Goal: Ask a question

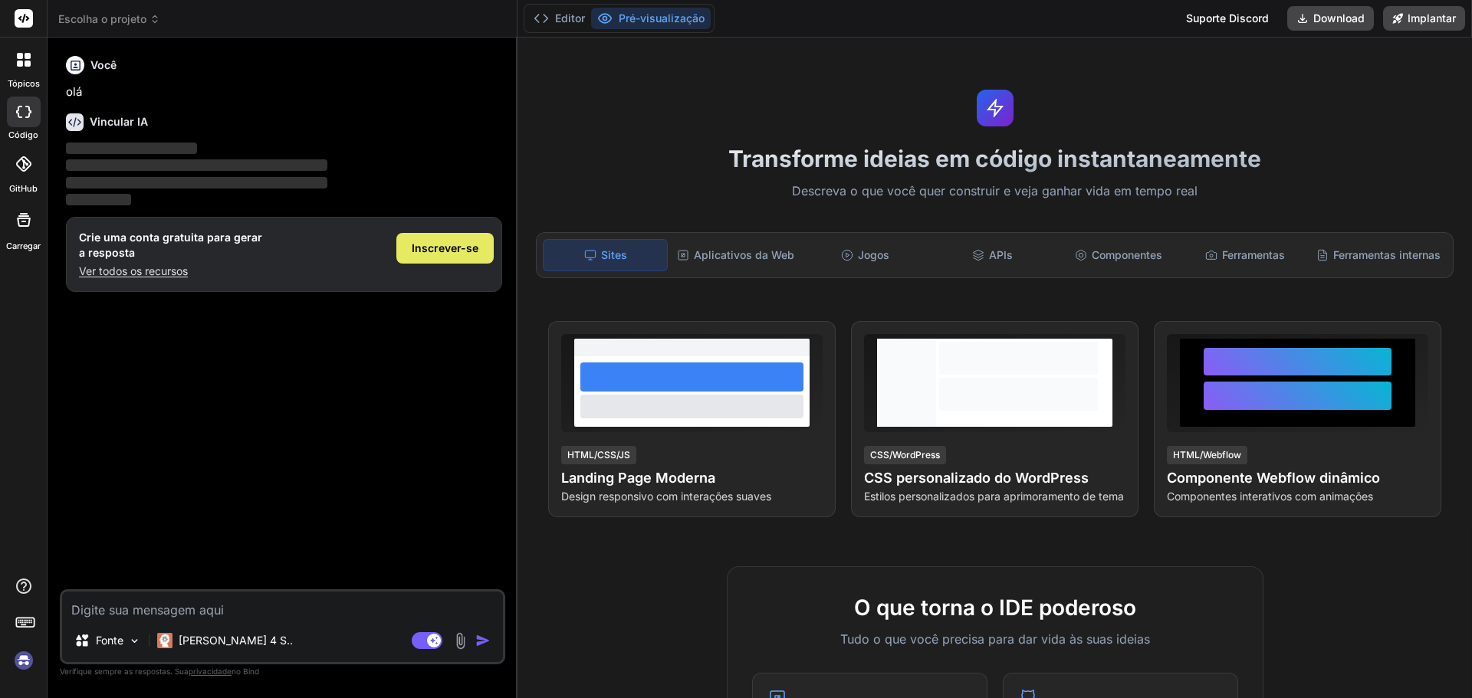
click at [441, 255] on span "Inscrever-se" at bounding box center [445, 248] width 67 height 15
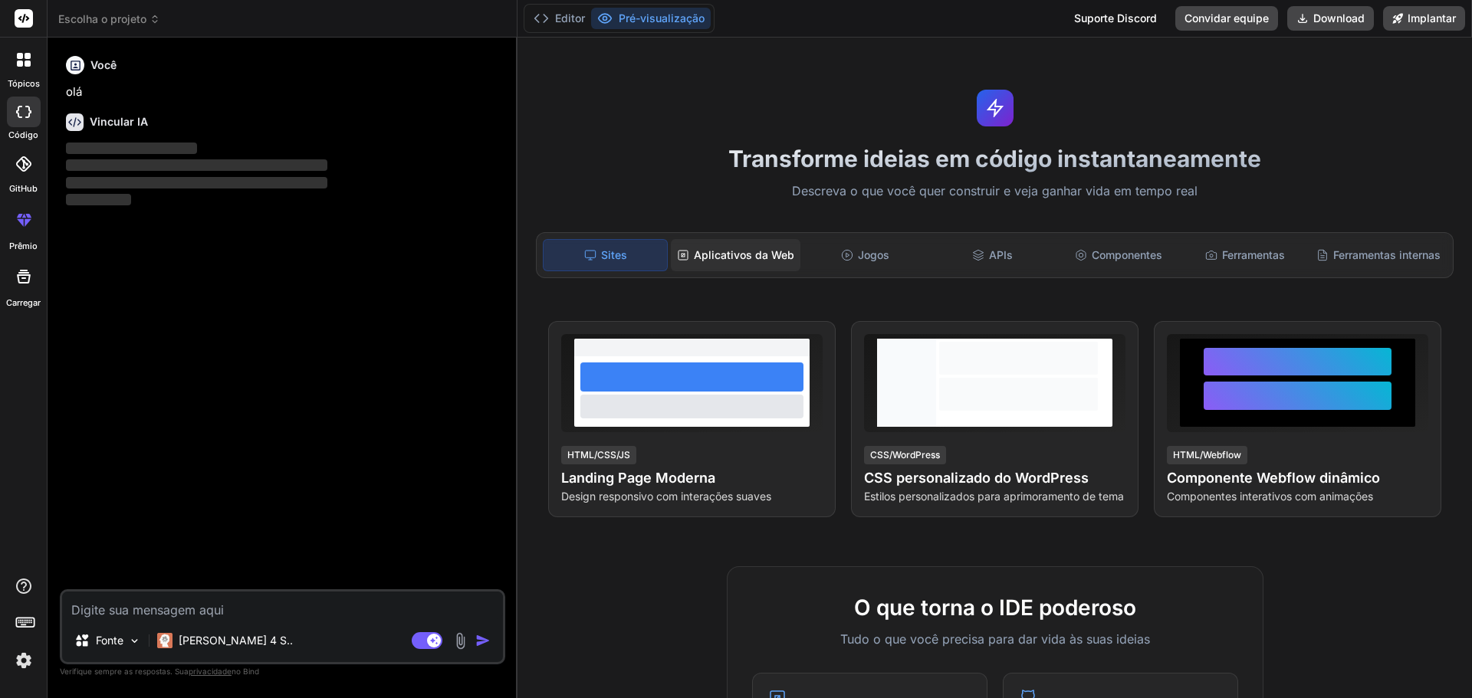
click at [787, 264] on div "Aplicativos da Web" at bounding box center [736, 255] width 130 height 32
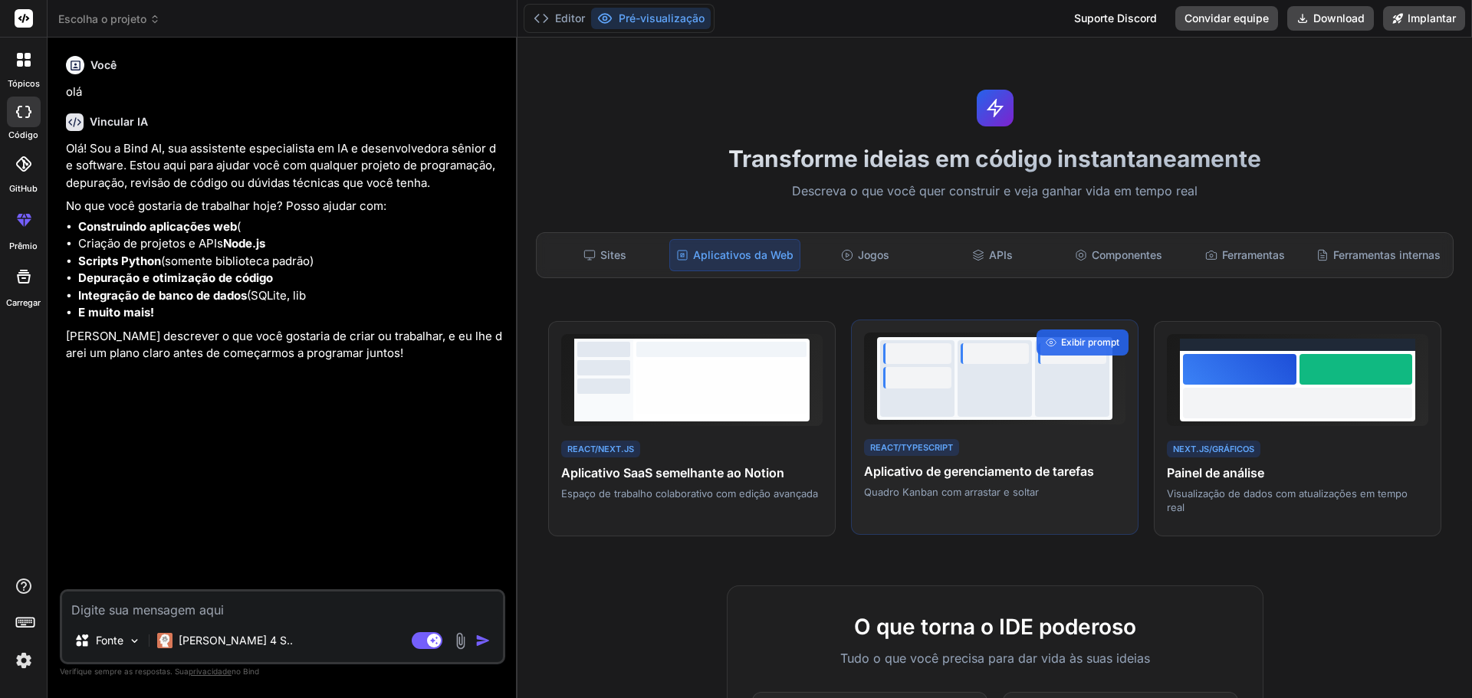
type textarea "x"
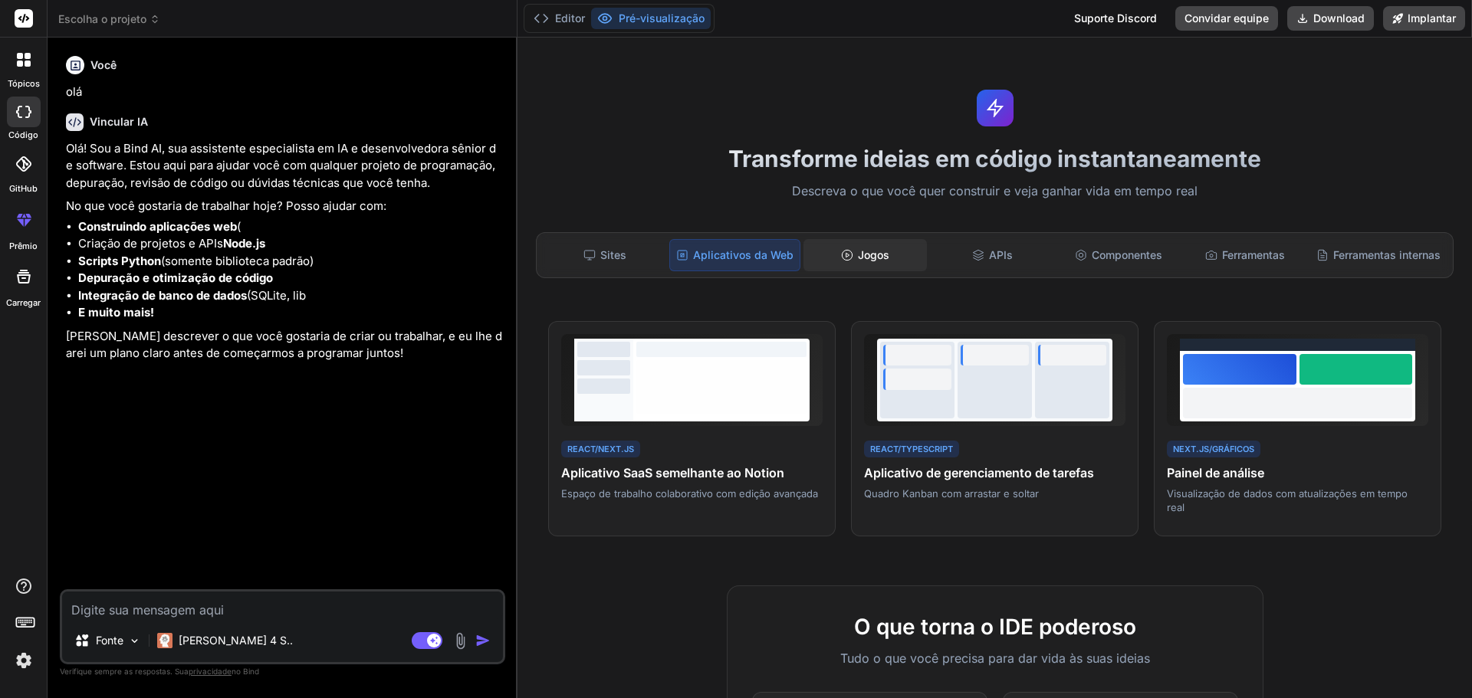
click at [869, 251] on font "Jogos" at bounding box center [873, 254] width 31 height 13
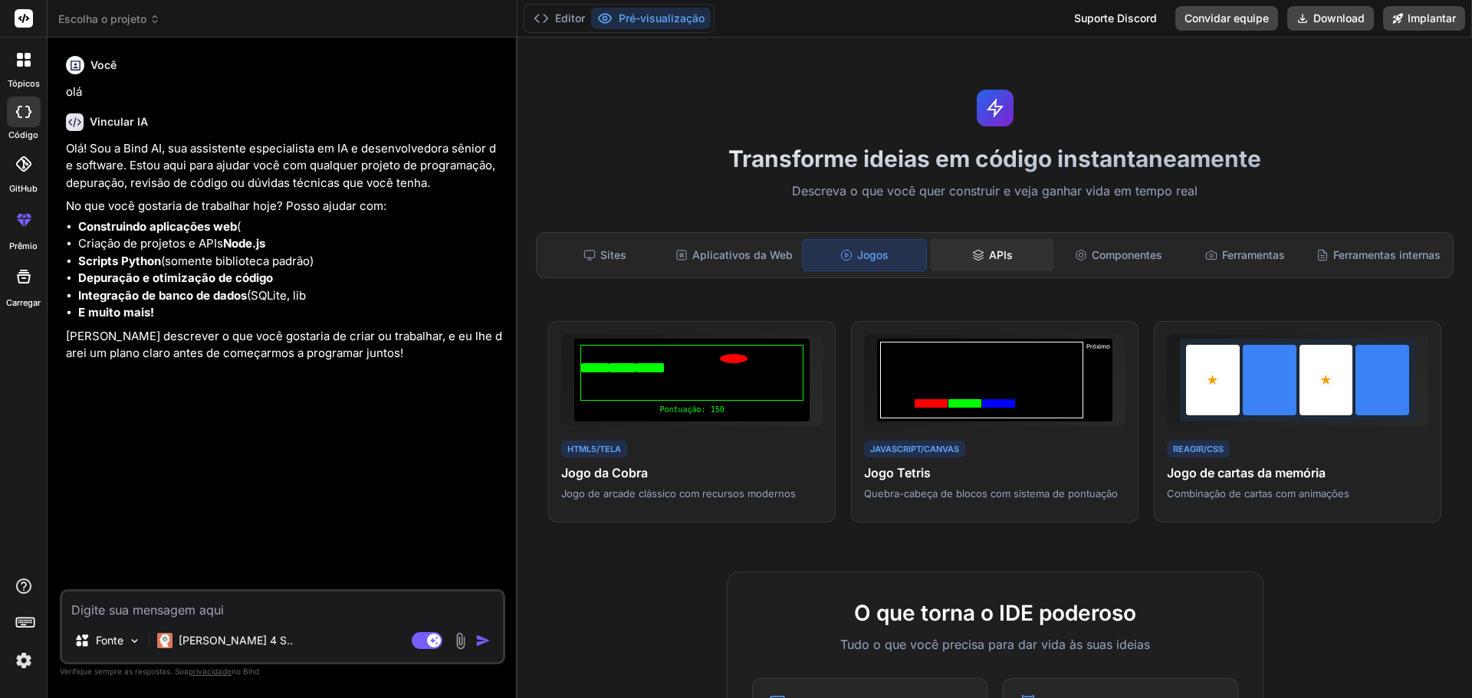
click at [991, 258] on font "APIs" at bounding box center [1001, 254] width 24 height 13
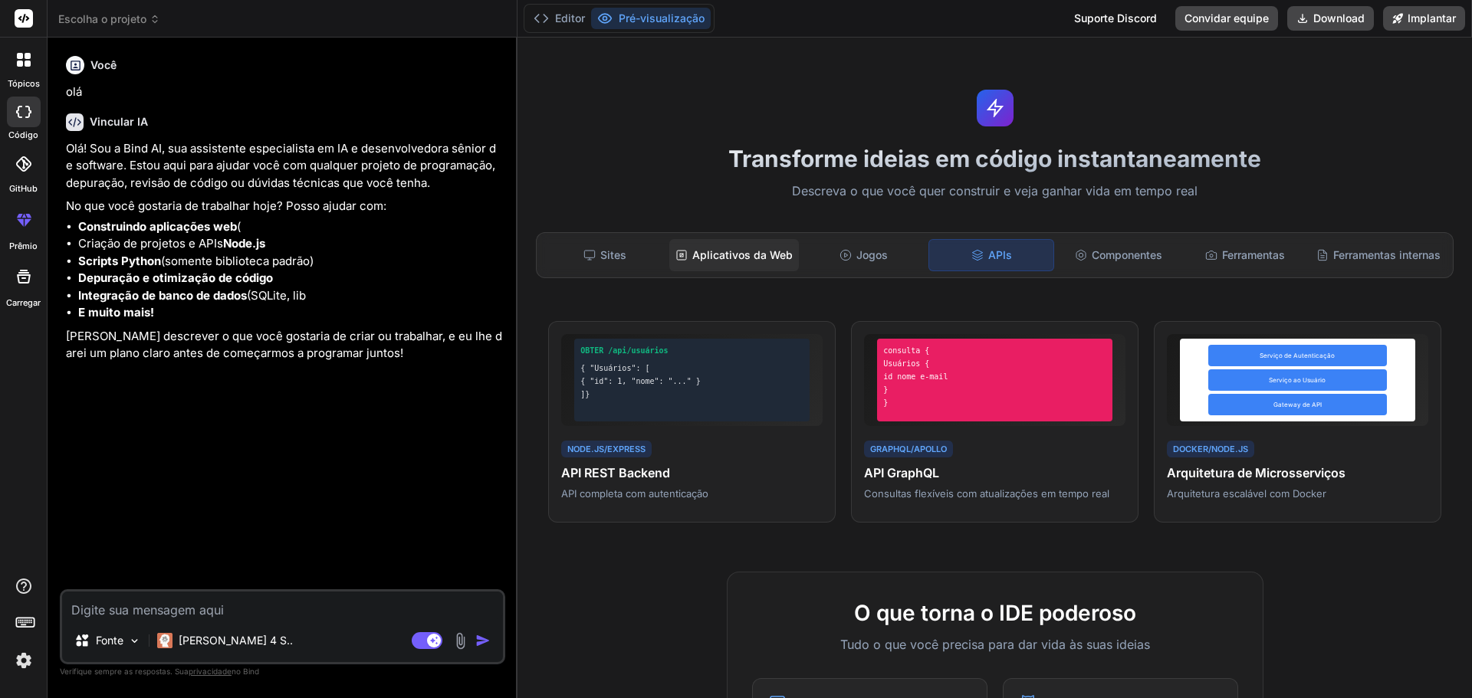
click at [762, 253] on font "Aplicativos da Web" at bounding box center [742, 254] width 100 height 13
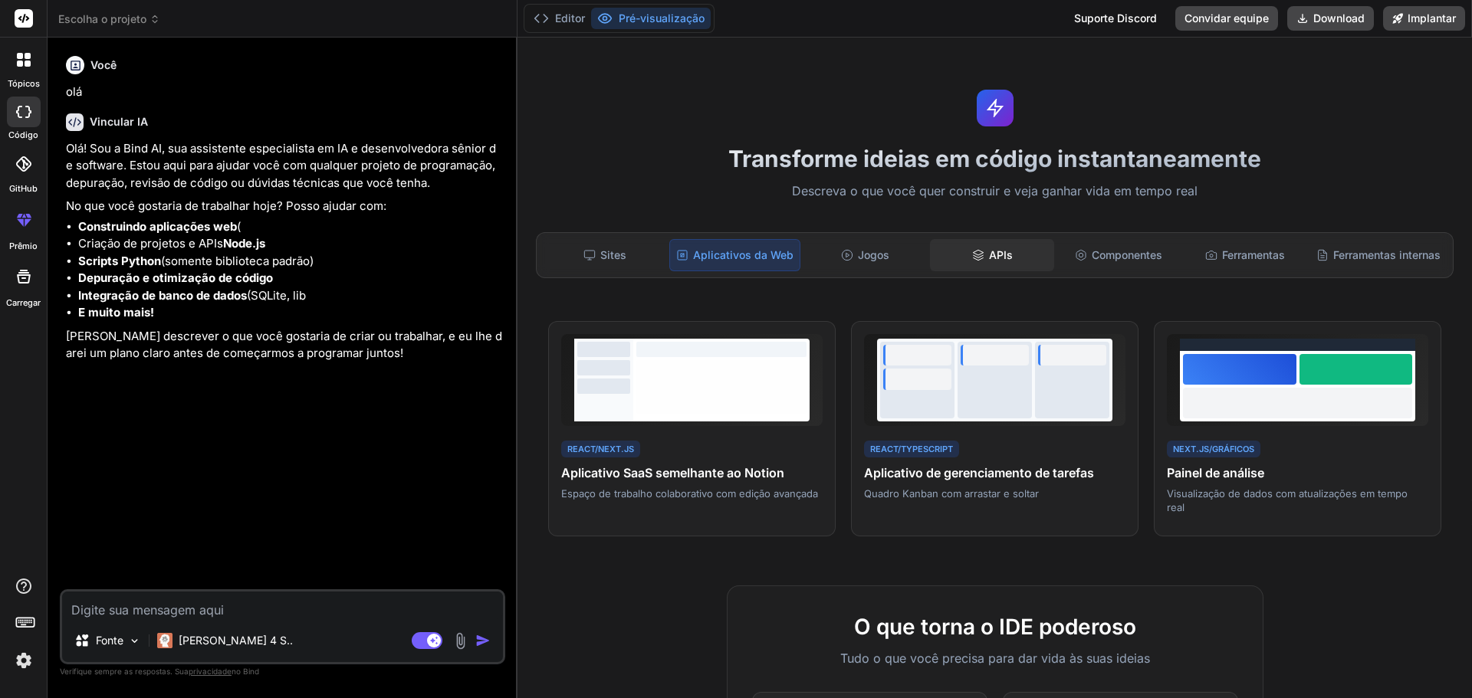
click at [973, 258] on icon at bounding box center [978, 255] width 12 height 12
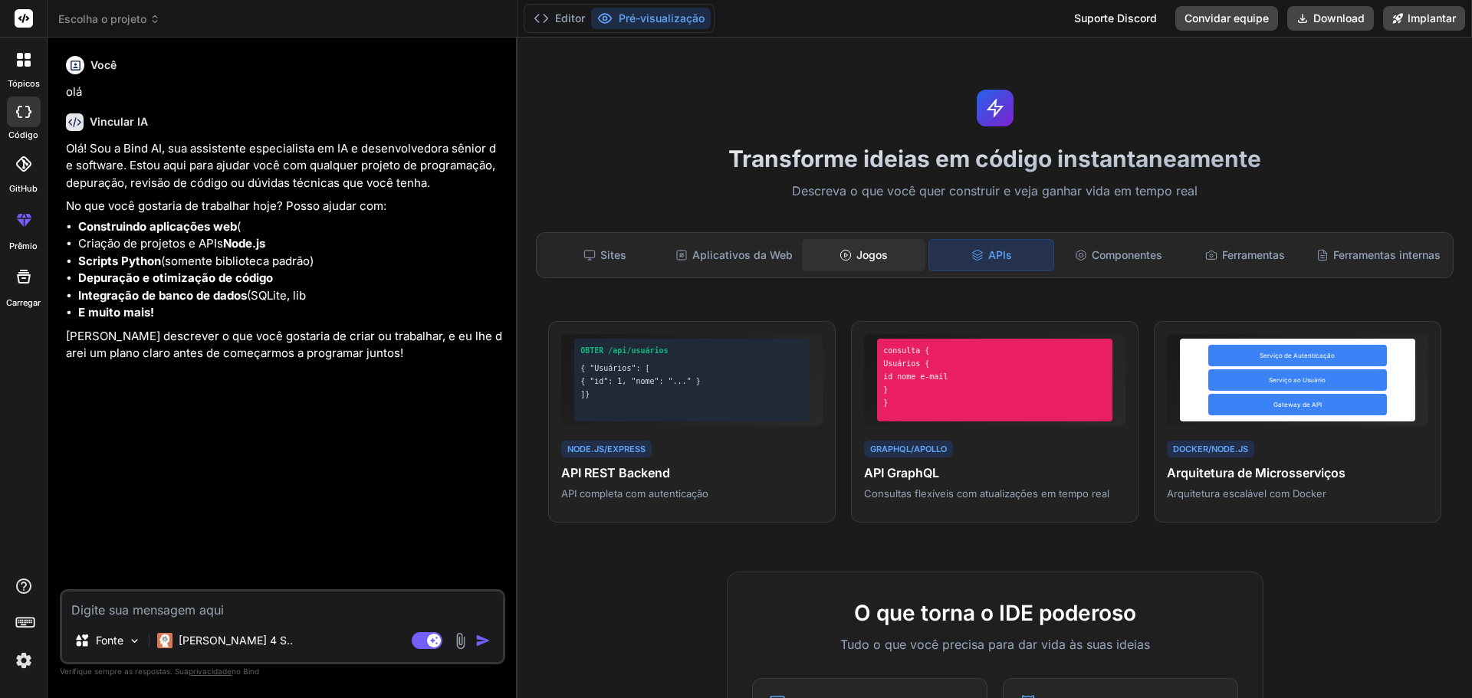
click at [814, 253] on div "Jogos" at bounding box center [863, 255] width 123 height 32
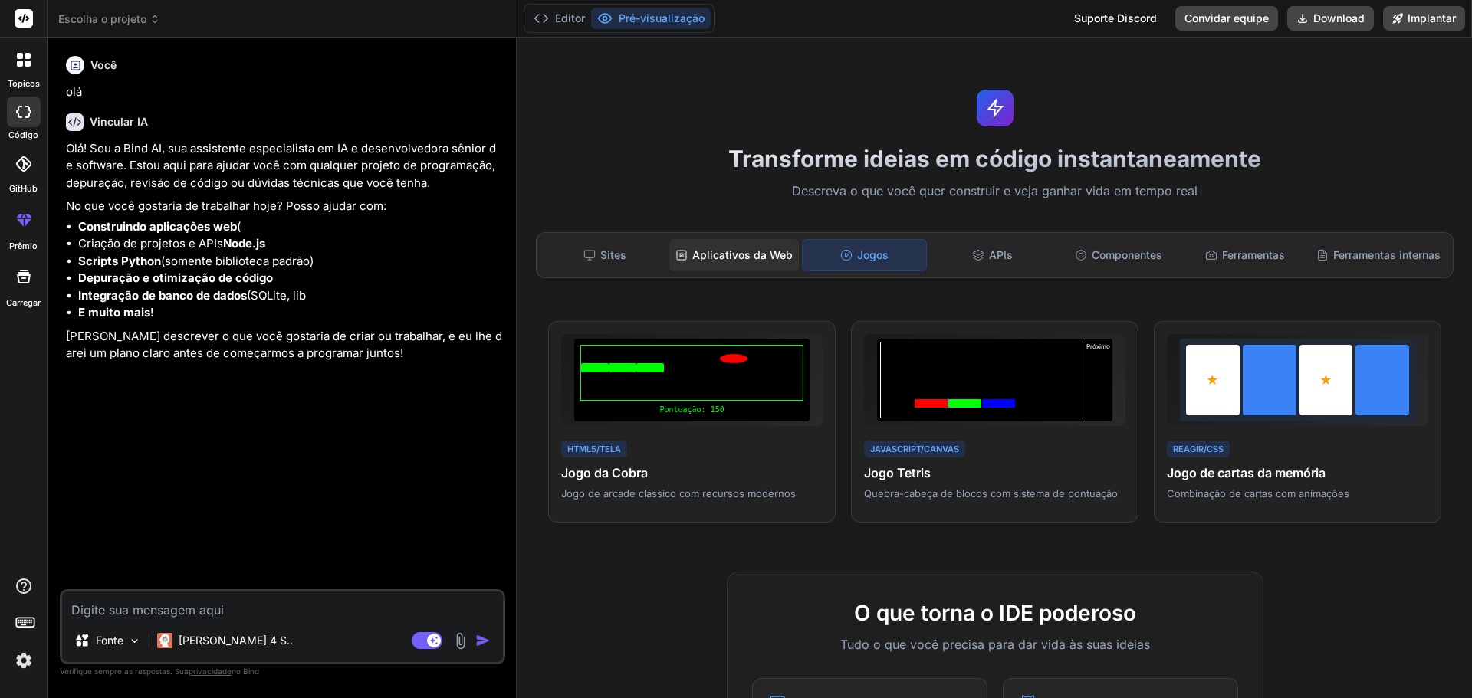
click at [750, 259] on font "Aplicativos da Web" at bounding box center [742, 254] width 100 height 13
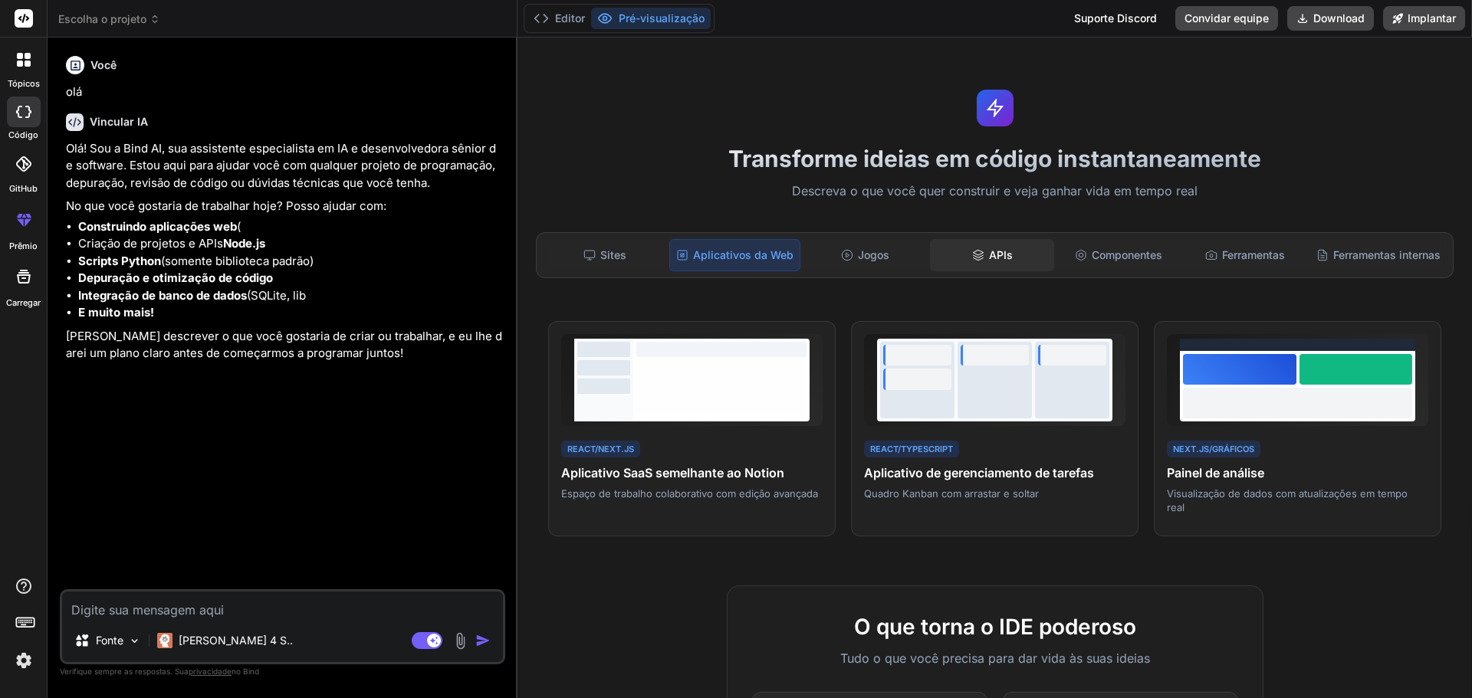
click at [960, 256] on div "APIs" at bounding box center [991, 255] width 123 height 32
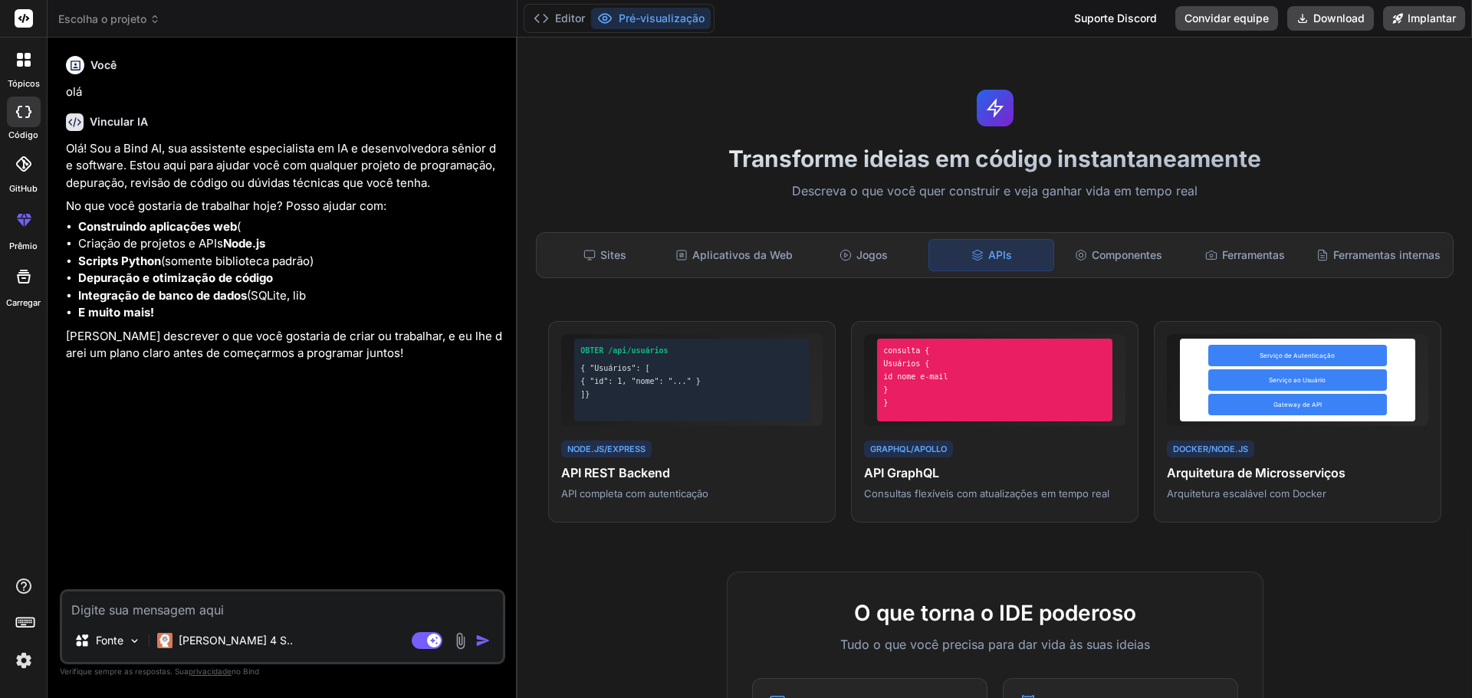
click at [221, 594] on textarea at bounding box center [282, 606] width 441 height 28
type textarea "B"
type textarea "x"
type textarea "Bo"
type textarea "x"
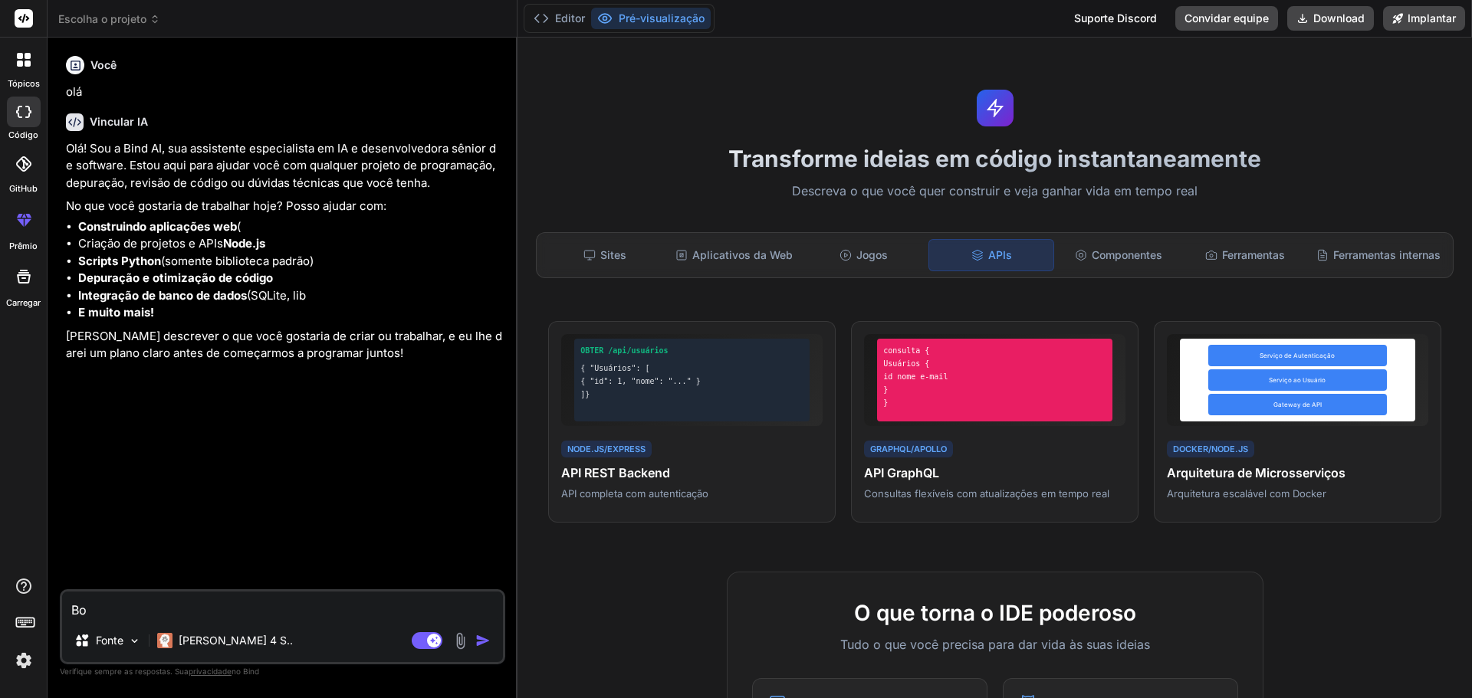
type textarea "Bom"
type textarea "x"
type textarea "Bom"
type textarea "x"
type textarea "Bom p"
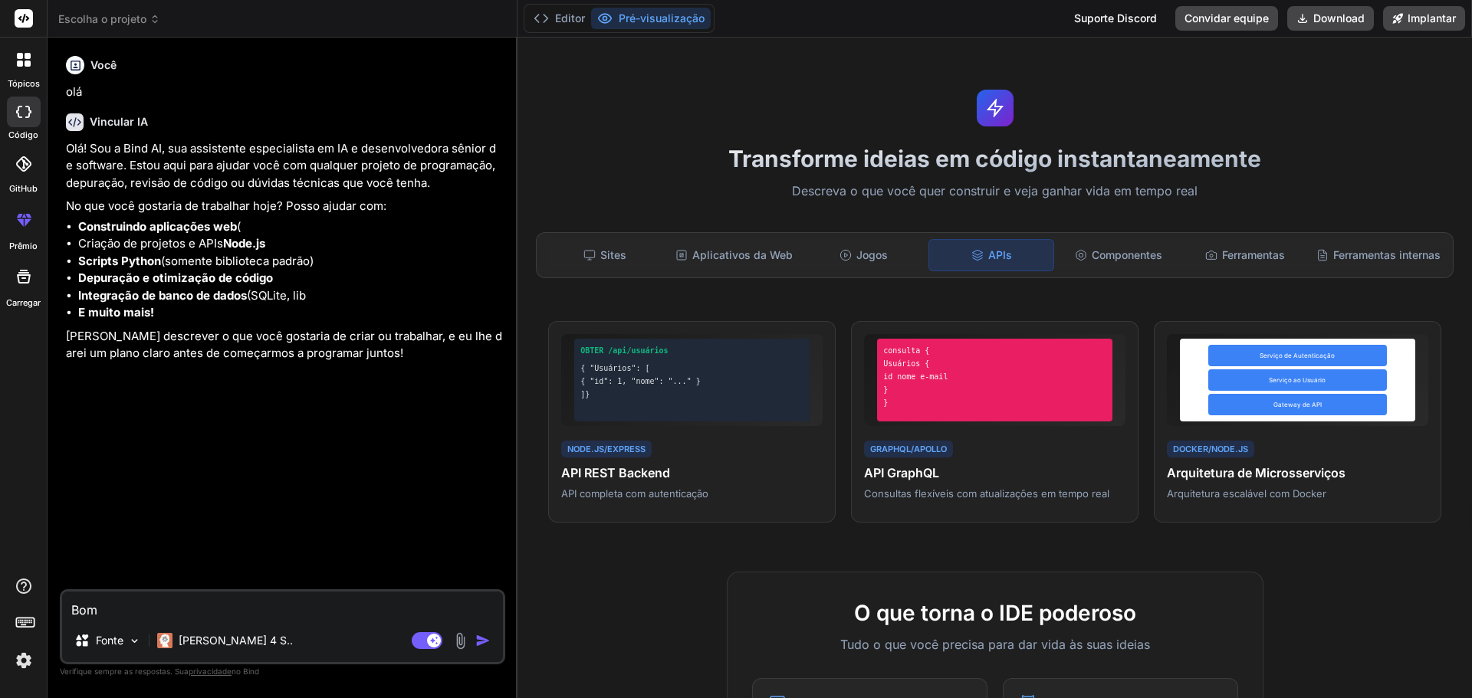
type textarea "x"
type textarea "Bom pr"
type textarea "x"
type textarea "Bom pre"
type textarea "x"
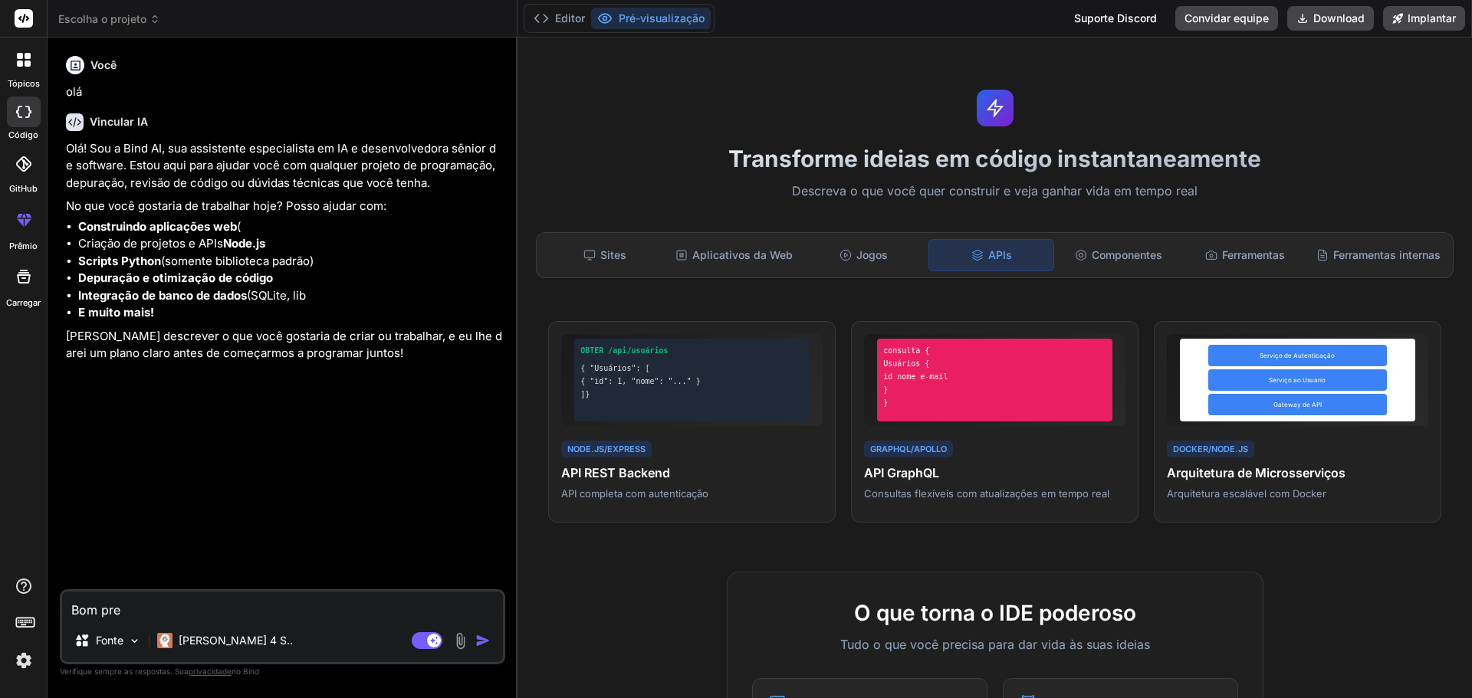
type textarea "Bom prec"
type textarea "x"
type textarea "Bom preci"
type textarea "x"
type textarea "Bom precis"
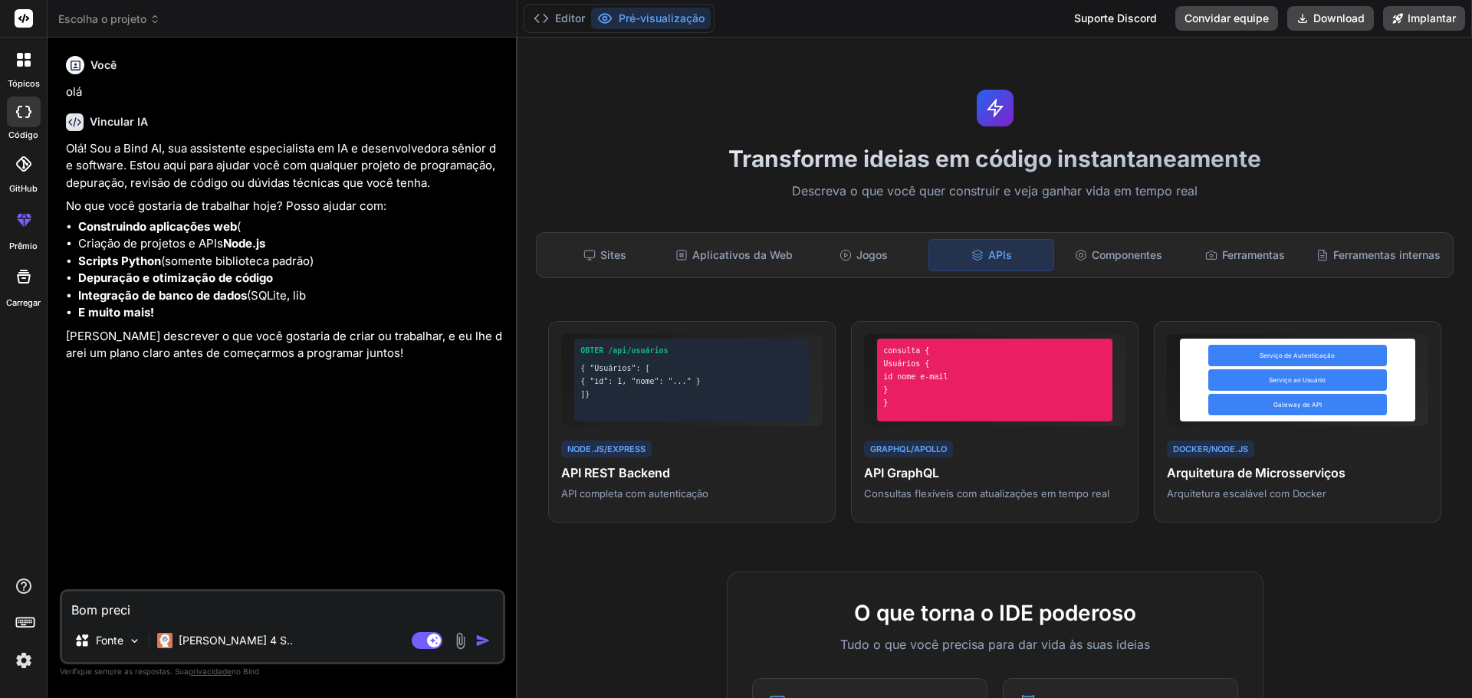
type textarea "x"
type textarea "Bom preciso"
type textarea "x"
type textarea "Bom preciso"
type textarea "x"
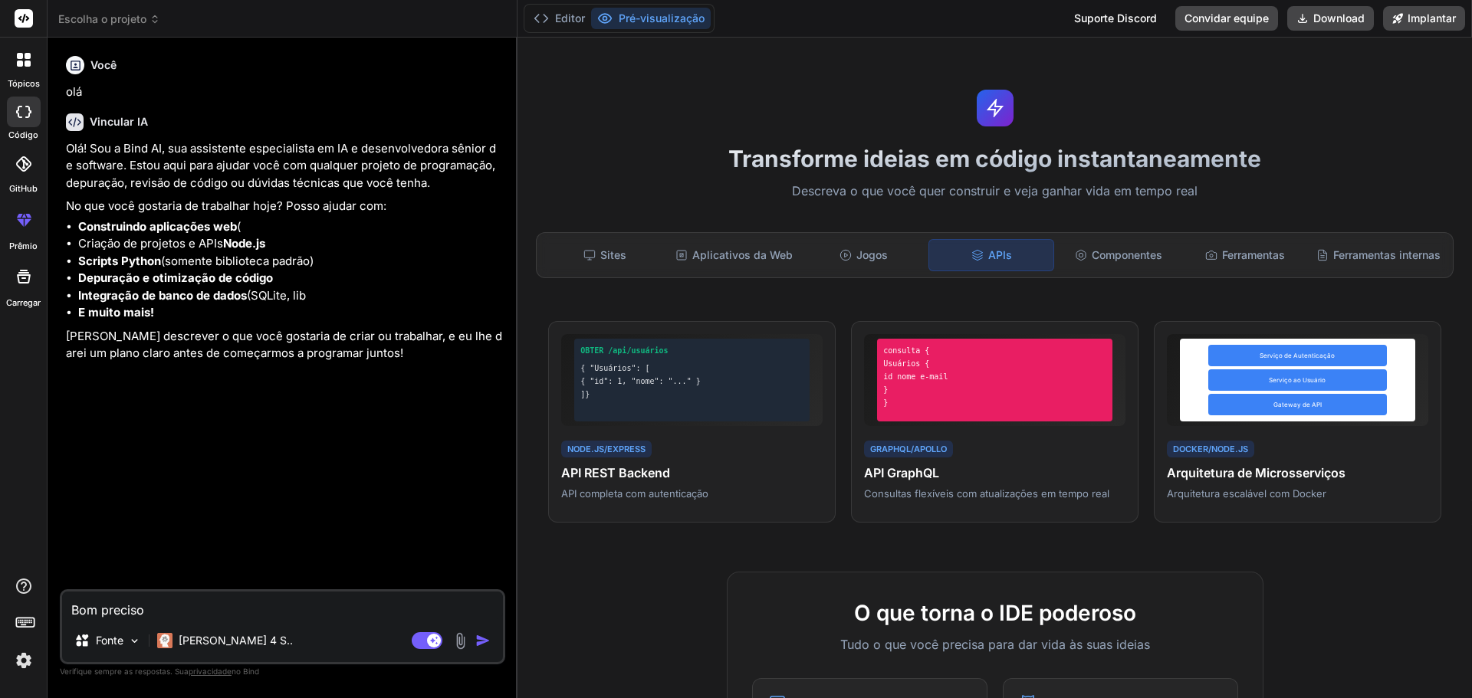
type textarea "Bom preciso d"
type textarea "x"
type textarea "Bom preciso de"
type textarea "x"
type textarea "Bom preciso de"
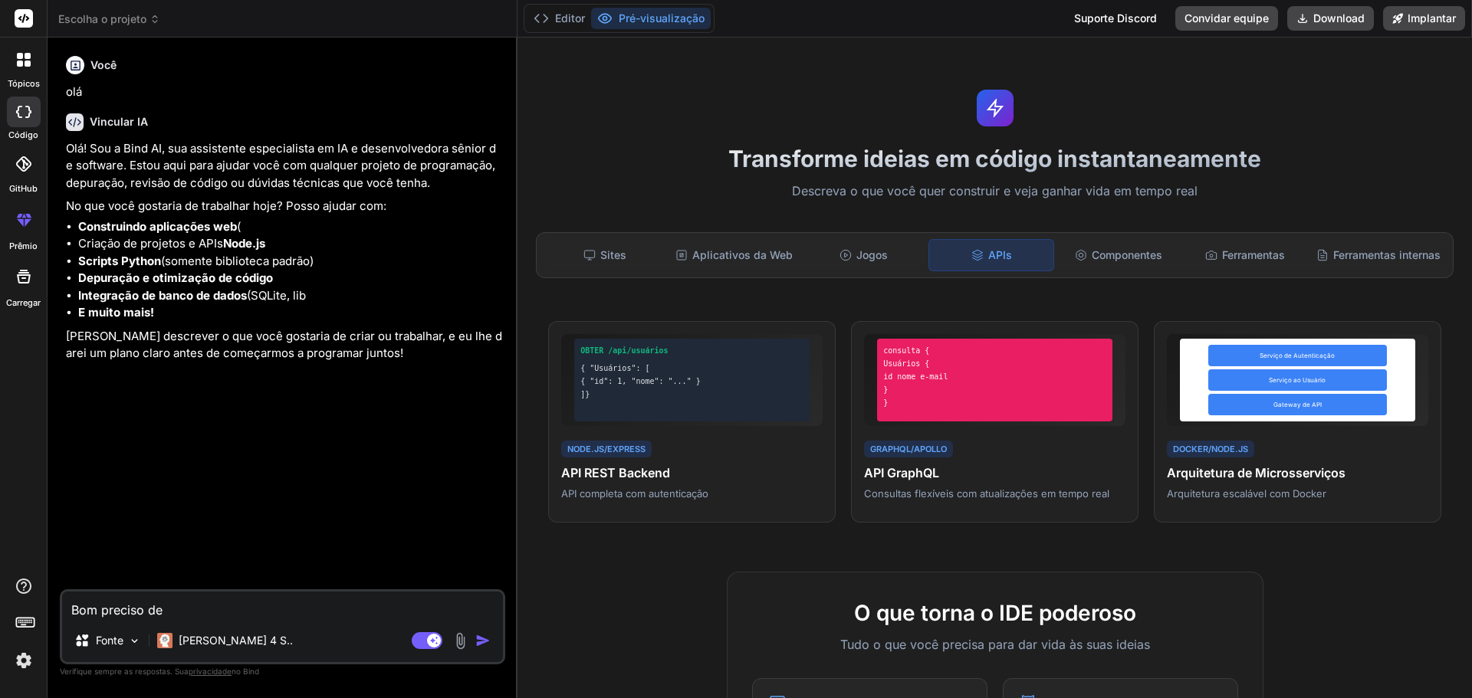
type textarea "x"
type textarea "Bom preciso de u"
type textarea "x"
type textarea "Bom preciso de um"
type textarea "x"
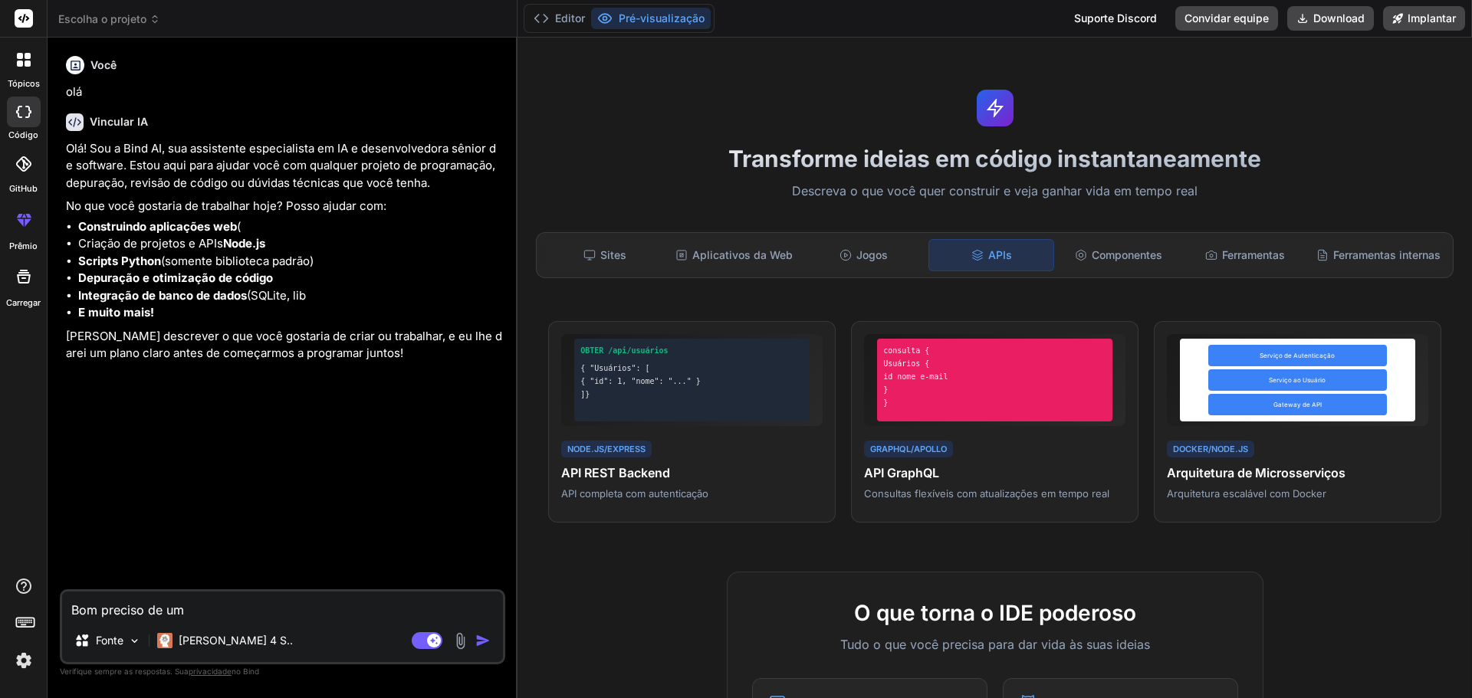
type textarea "Bom preciso de uma"
type textarea "x"
type textarea "Bom preciso de uma"
type textarea "x"
type textarea "Bom preciso de uma s"
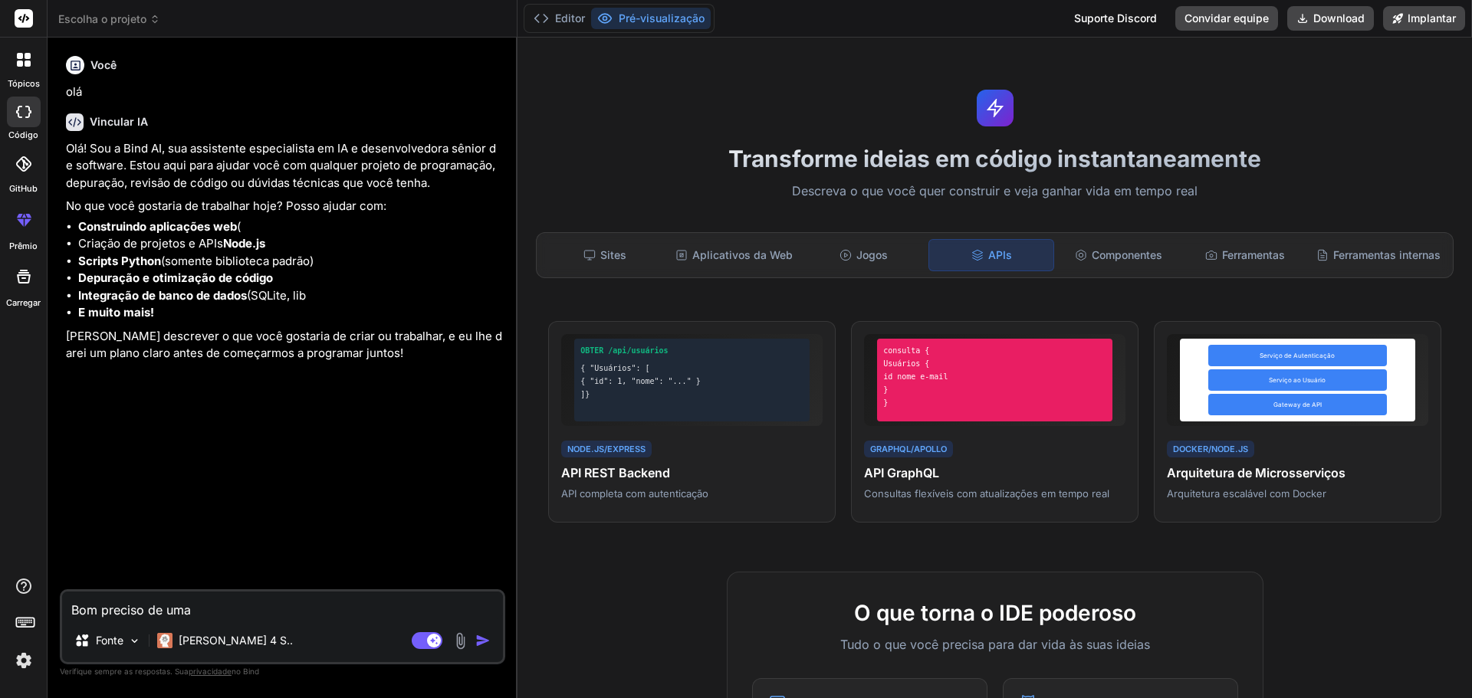
type textarea "x"
type textarea "Bom preciso de uma so"
type textarea "x"
type textarea "Bom preciso de uma sol"
type textarea "x"
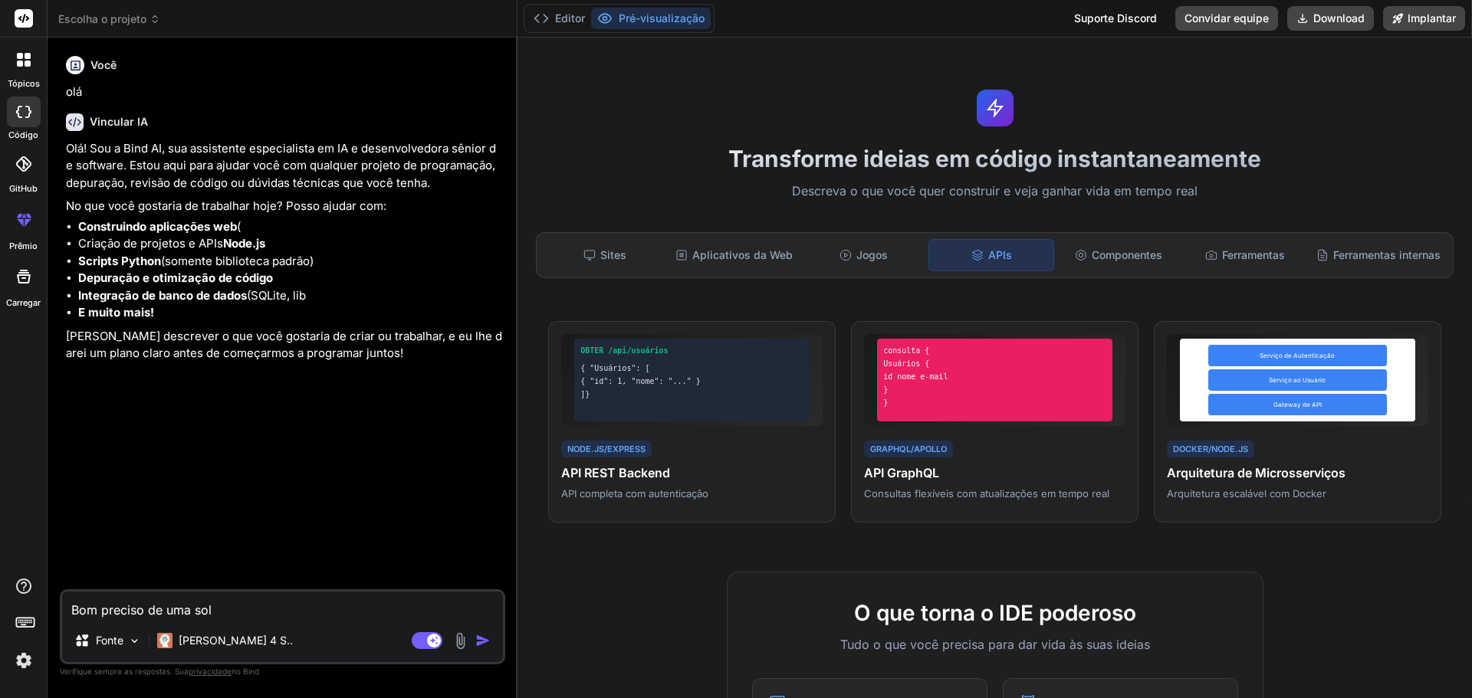
type textarea "Bom preciso de uma solu"
type textarea "x"
type textarea "Bom preciso de uma soluç"
type textarea "x"
type textarea "Bom preciso de uma soluçã"
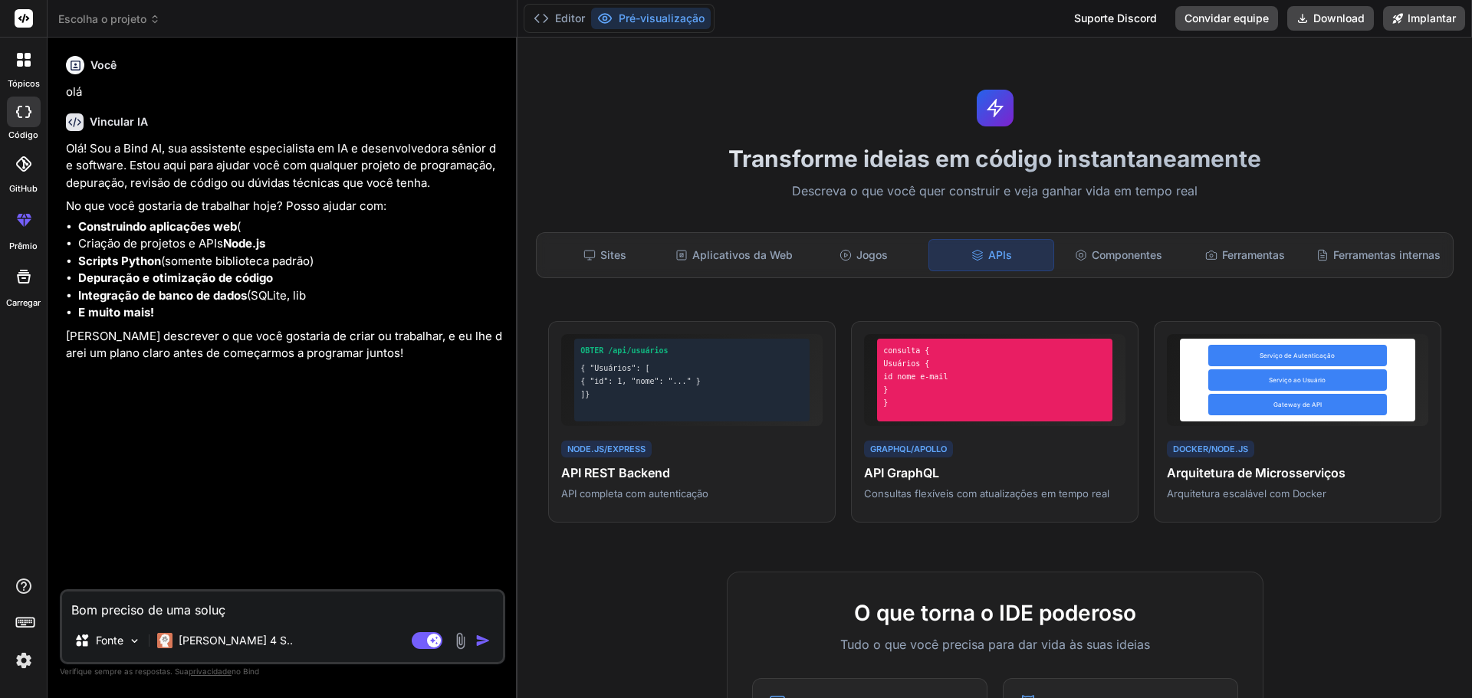
type textarea "x"
type textarea "Bom preciso de uma solução"
type textarea "x"
type textarea "Bom preciso de uma solução"
type textarea "x"
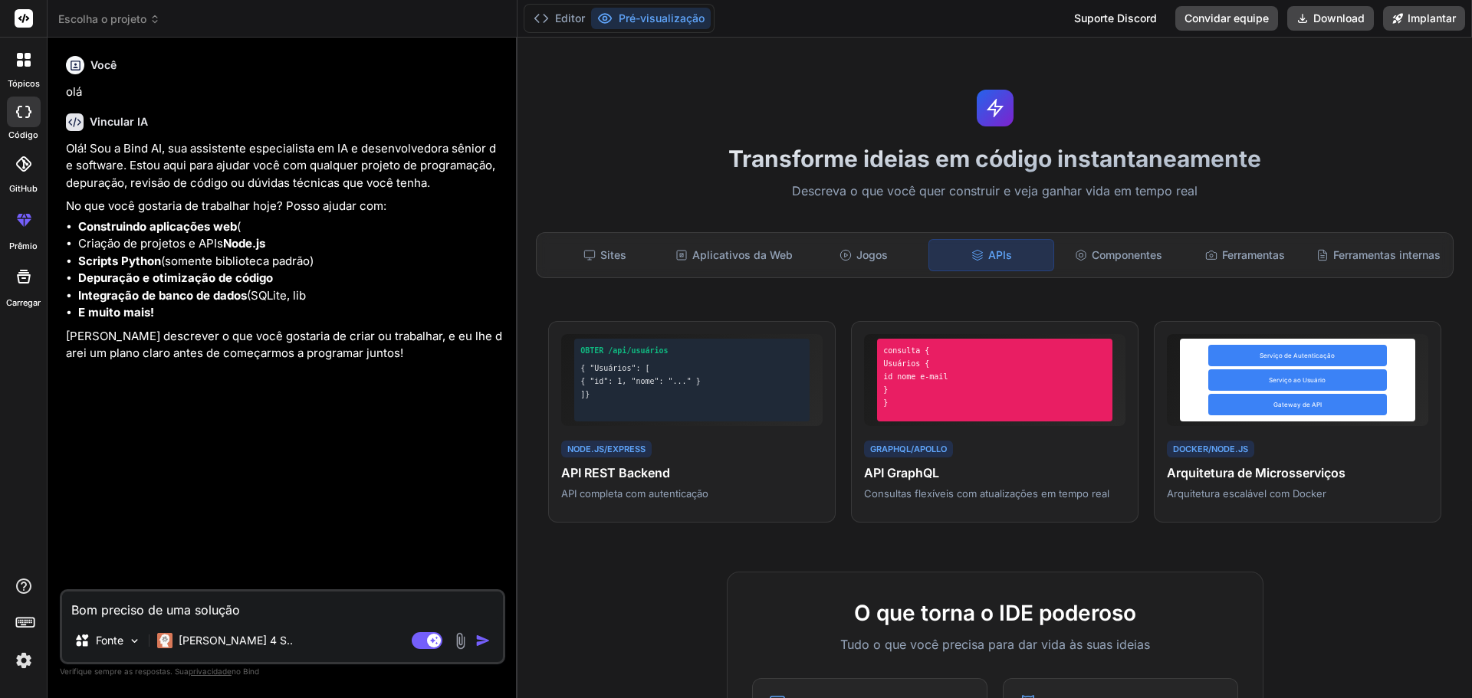
type textarea "Bom preciso de uma solução p"
type textarea "x"
type textarea "Bom preciso de uma solução pa"
type textarea "x"
type textarea "Bom preciso de uma solução par"
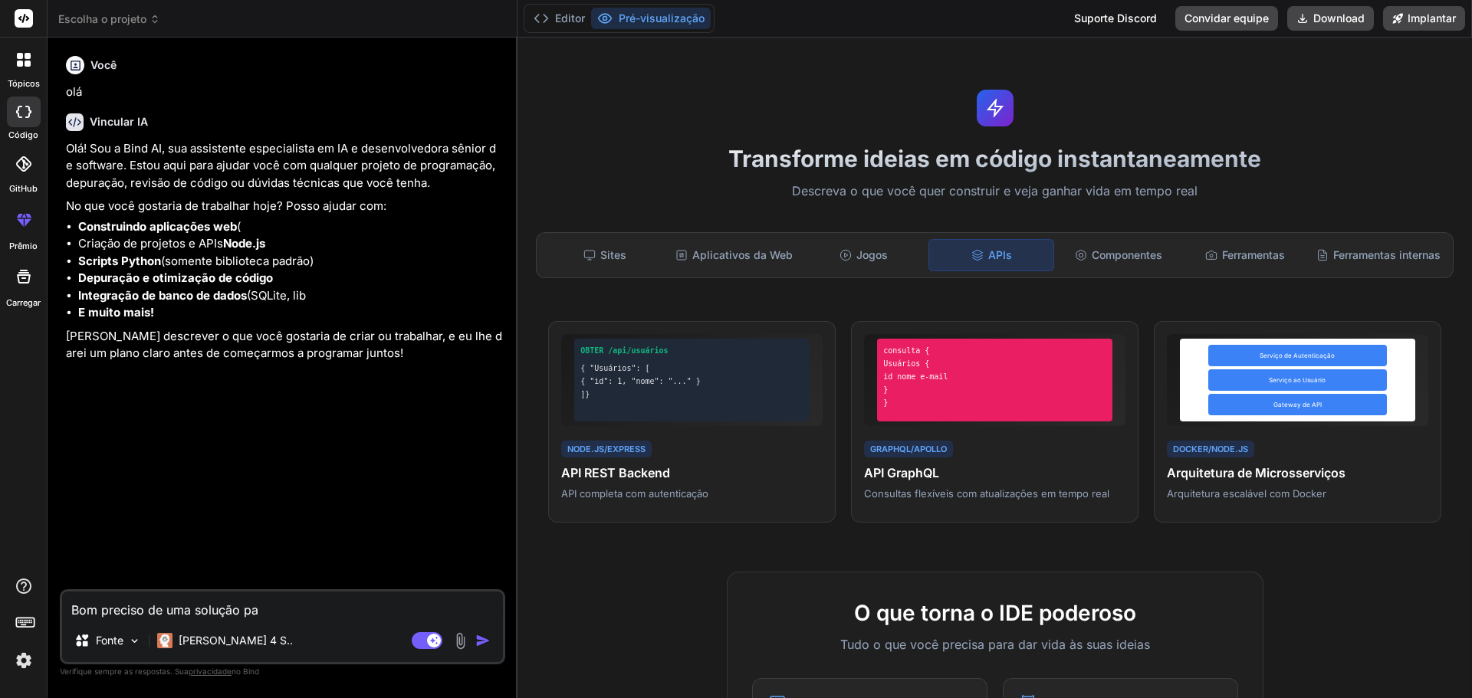
type textarea "x"
type textarea "Bom preciso de uma solução para"
type textarea "x"
type textarea "Bom preciso de uma solução para"
type textarea "x"
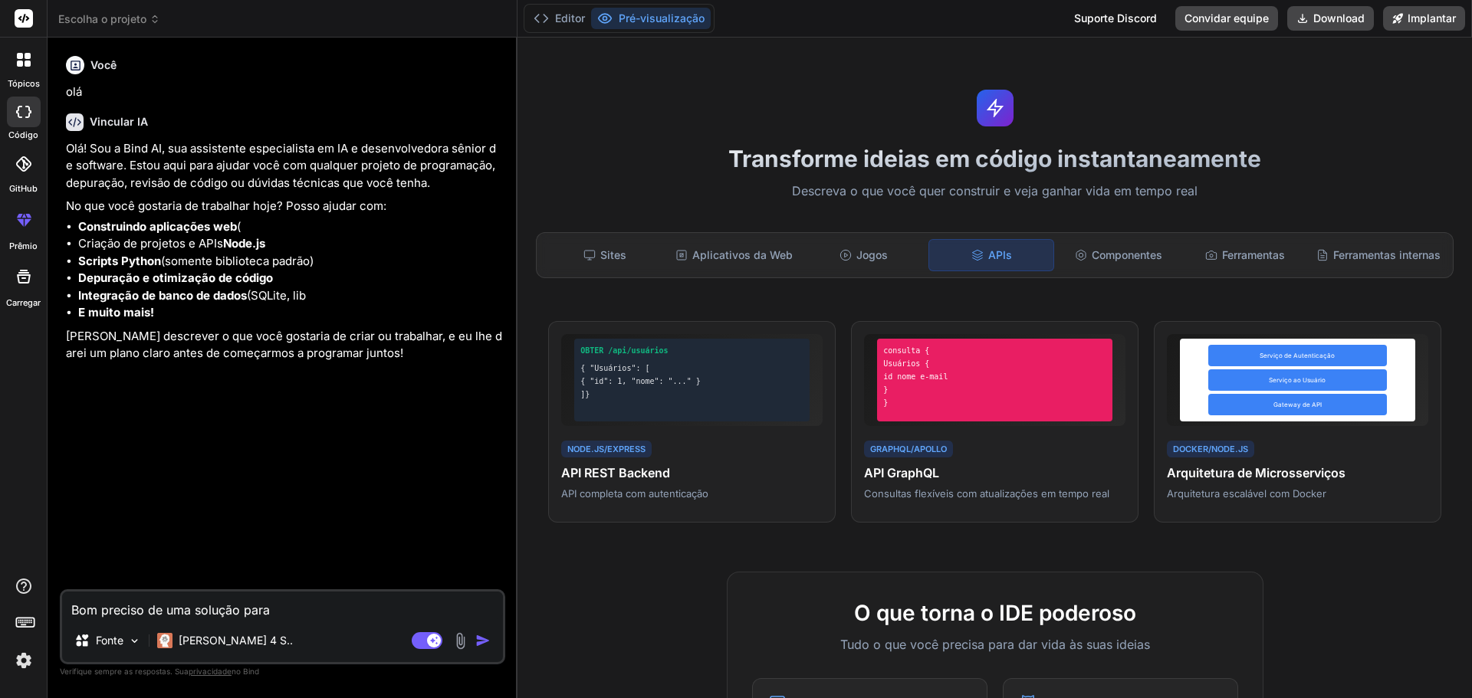
type textarea "Bom preciso de uma solução para m"
type textarea "x"
type textarea "Bom preciso de uma solução para ma"
type textarea "x"
type textarea "Bom preciso de uma solução para mar"
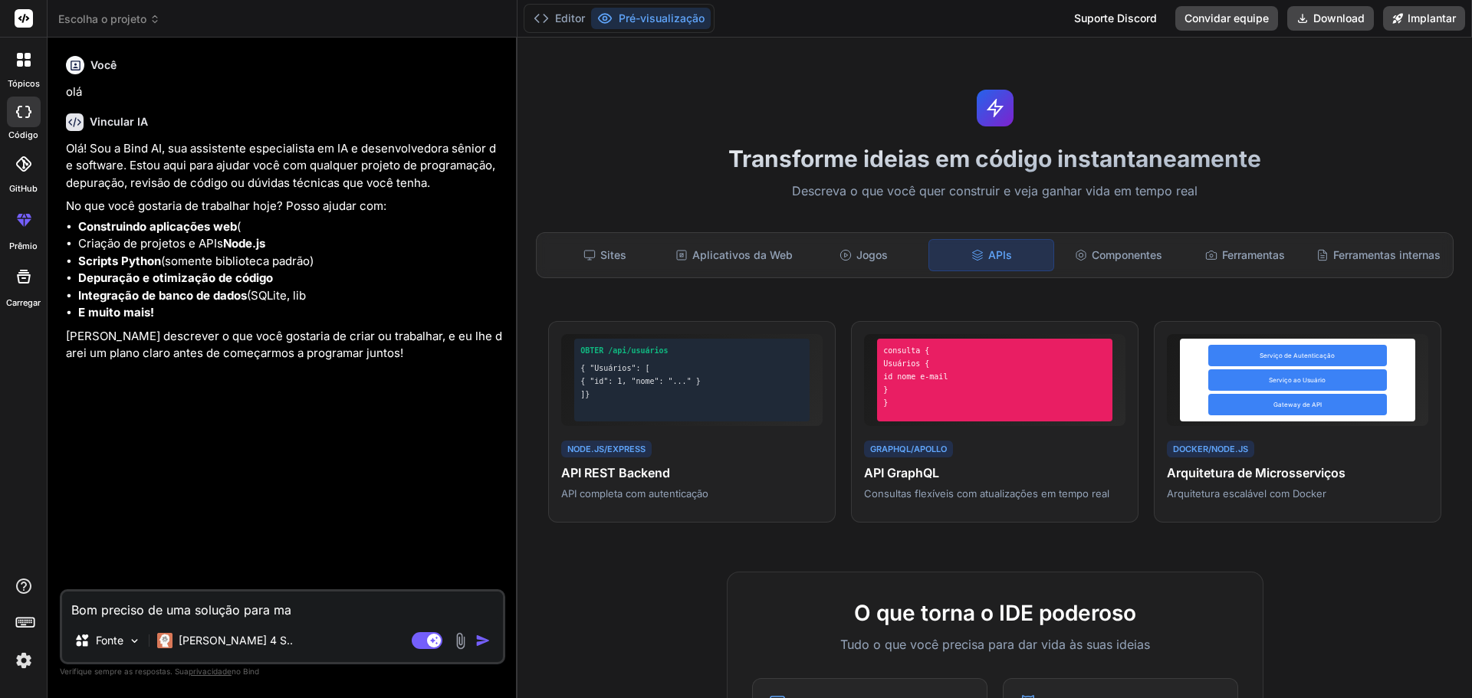
type textarea "x"
type textarea "Bom preciso de uma solução para mark"
type textarea "x"
type textarea "Bom preciso de uma solução para marke"
type textarea "x"
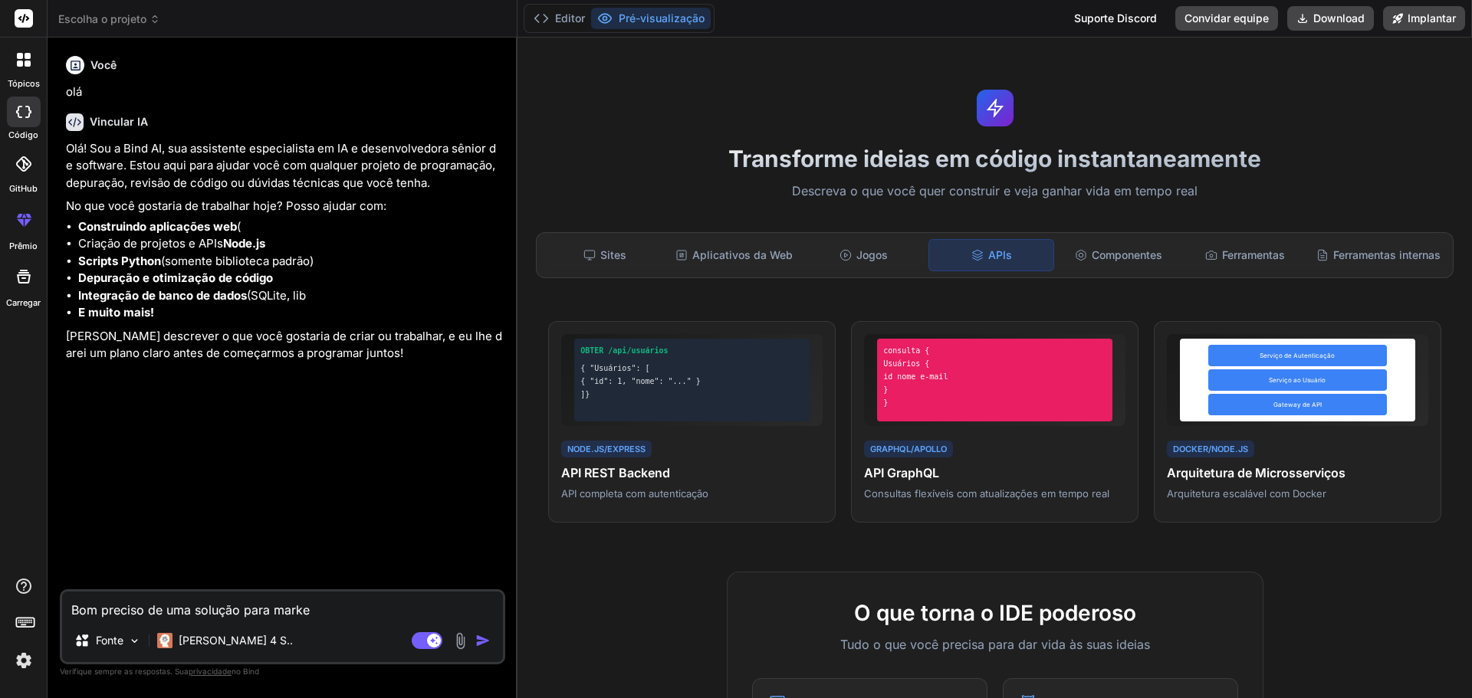
type textarea "Bom preciso de uma solução para marker"
type textarea "x"
type textarea "Bom preciso de uma solução para markert"
type textarea "x"
type textarea "Bom preciso de uma solução para markerti"
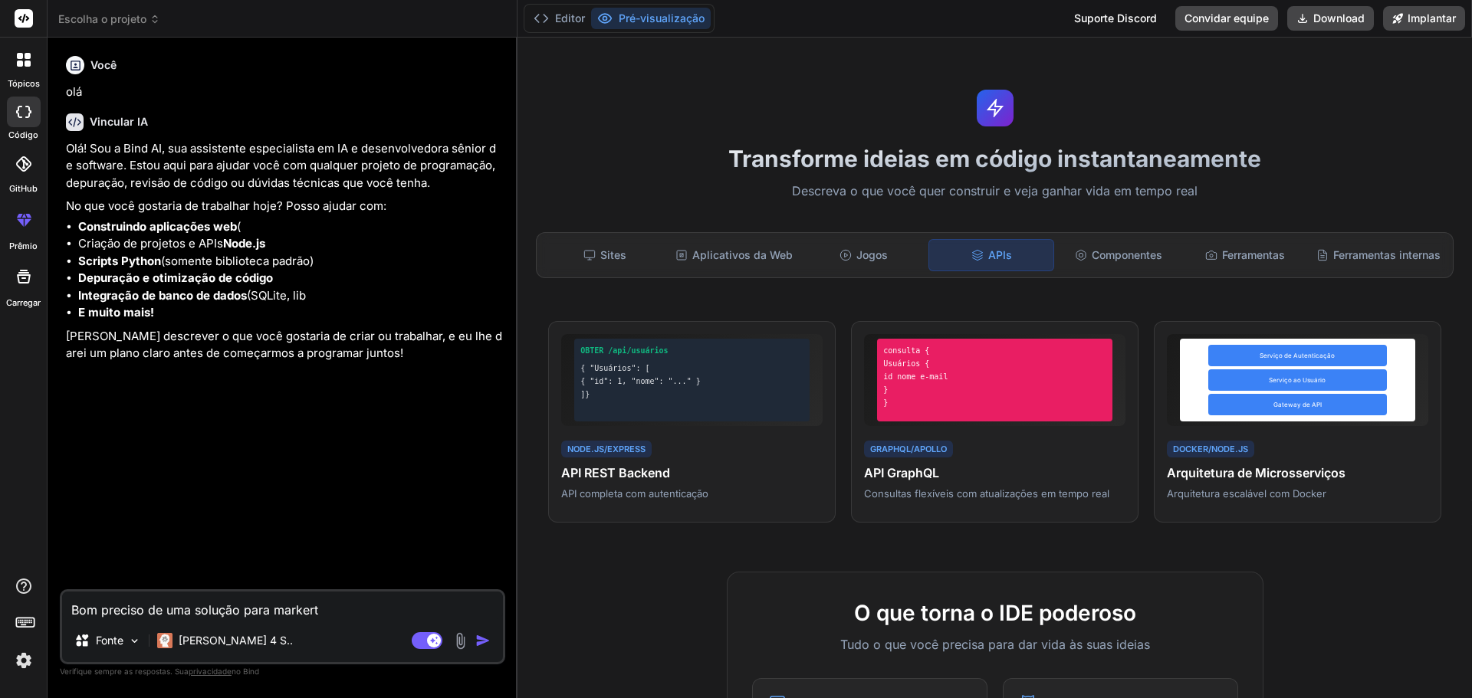
type textarea "x"
type textarea "Bom preciso de uma solução para markertin"
type textarea "x"
type textarea "Bom preciso de uma solução para markerting"
type textarea "x"
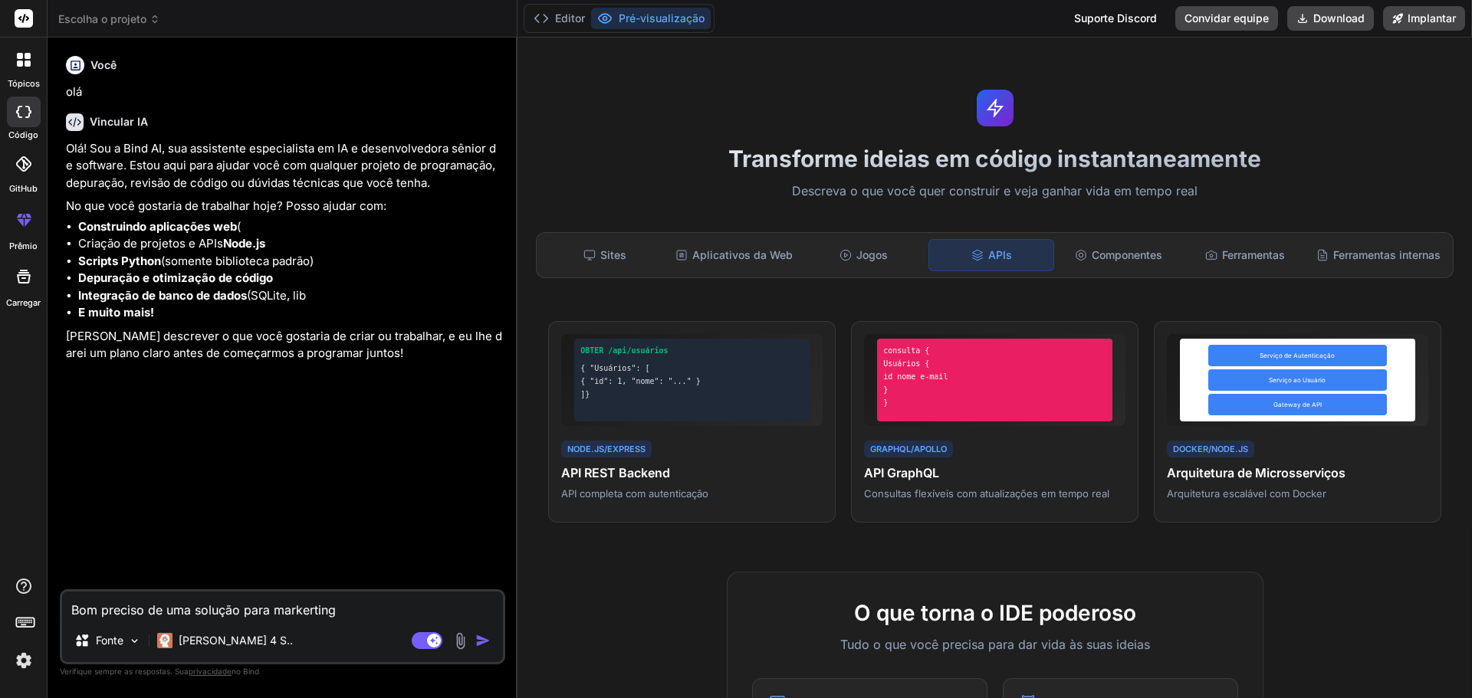
type textarea "Bom preciso de uma solução para markerting"
type textarea "x"
type textarea "Bom preciso de uma solução para markerting i"
type textarea "x"
type textarea "Bom preciso de uma solução para markerting in"
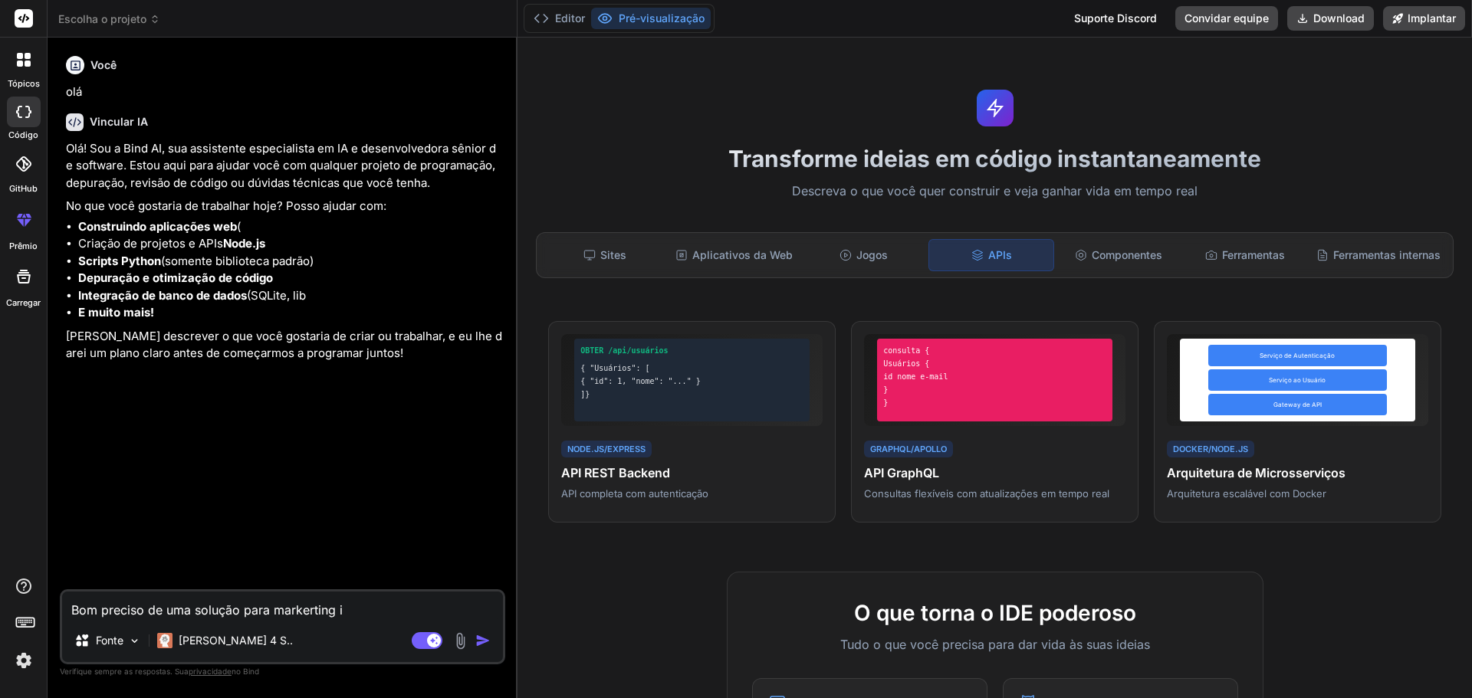
type textarea "x"
type textarea "Bom preciso de uma solução para markerting int"
type textarea "x"
type textarea "Bom preciso de uma solução para markerting inte"
type textarea "x"
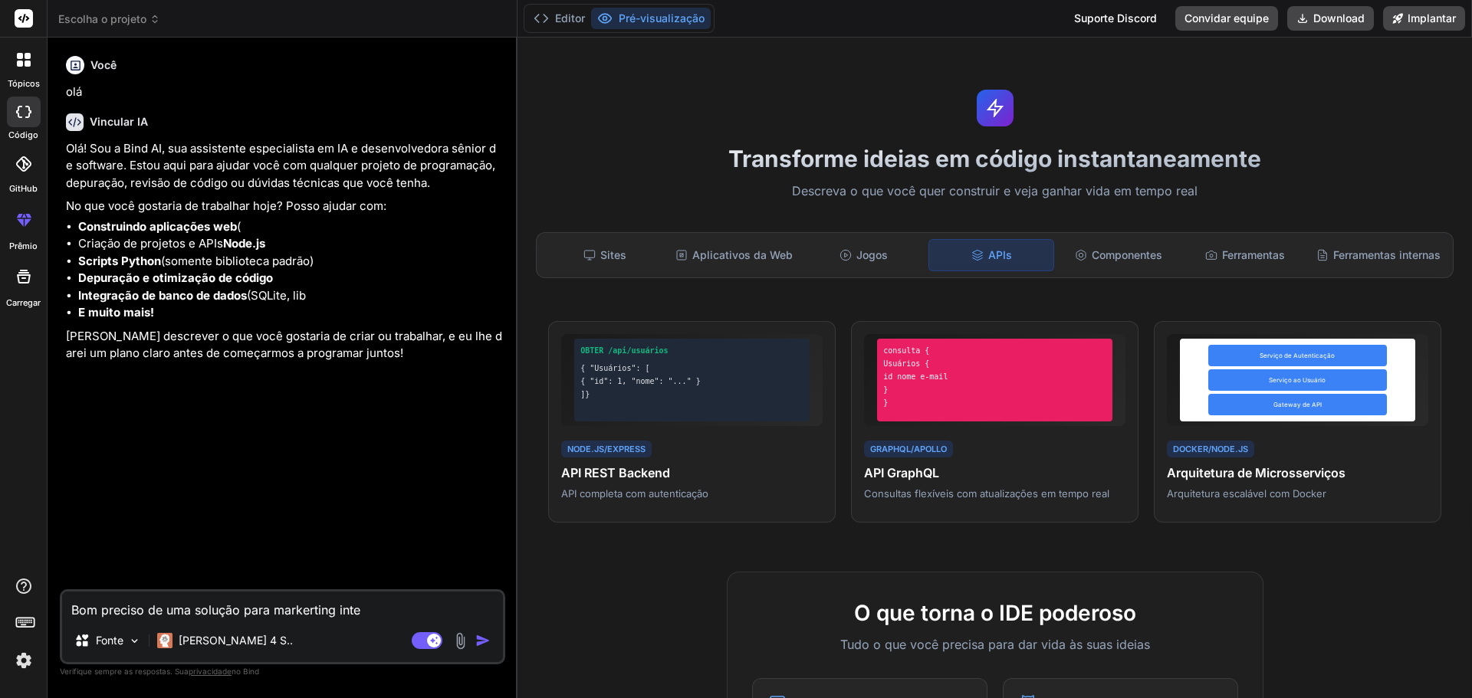
type textarea "Bom preciso de uma solução para markerting intel"
type textarea "x"
type textarea "Bom preciso de uma solução para markerting inteli"
type textarea "x"
type textarea "Bom preciso de uma solução para markerting intelif"
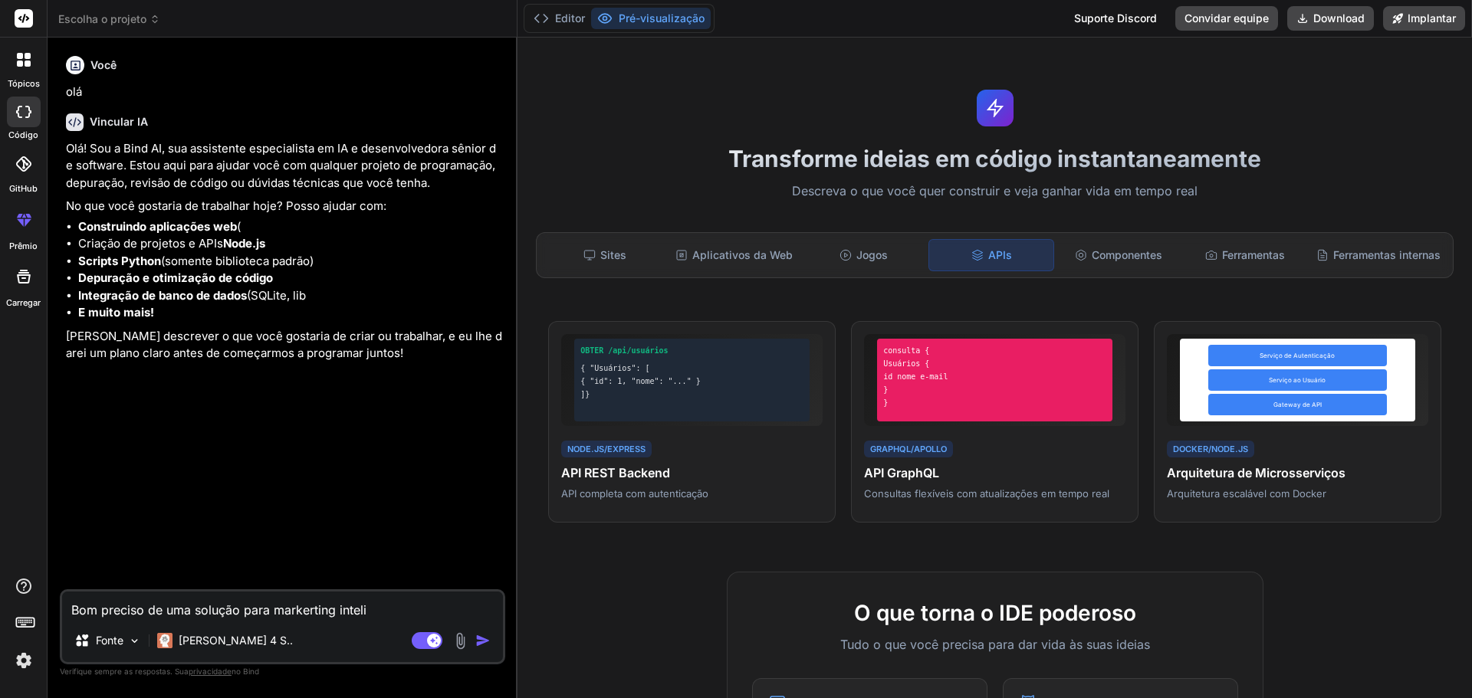
type textarea "x"
type textarea "Bom preciso de uma solução para markerting inteli"
type textarea "x"
type textarea "Bom preciso de uma solução para markerting intelig"
type textarea "x"
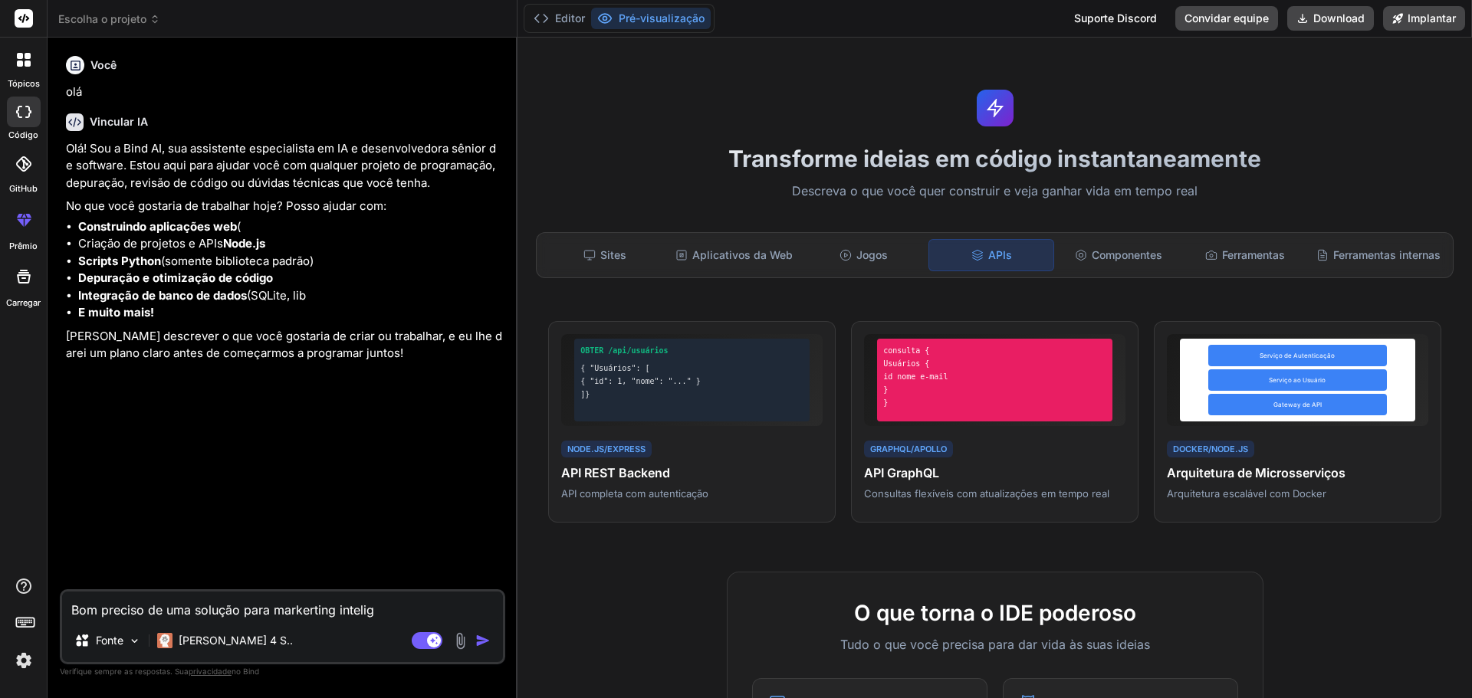
type textarea "Bom preciso de uma solução para markerting intelige"
type textarea "x"
type textarea "Bom preciso de uma solução para markerting inteligen"
type textarea "x"
type textarea "Bom preciso de uma solução para markerting inteligent"
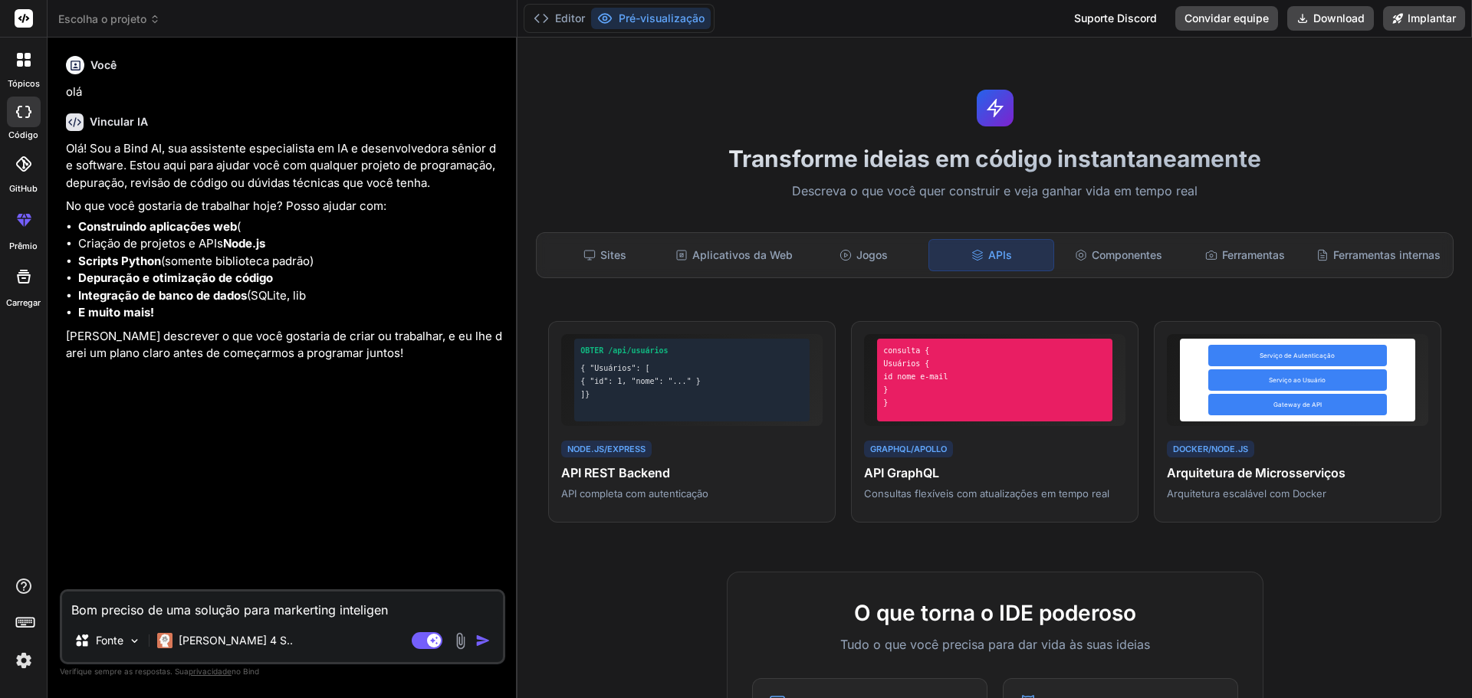
type textarea "x"
type textarea "Bom preciso de uma solução para markerting inteligente"
type textarea "x"
type textarea "Bom preciso de uma solução para markerting inteligente"
type textarea "x"
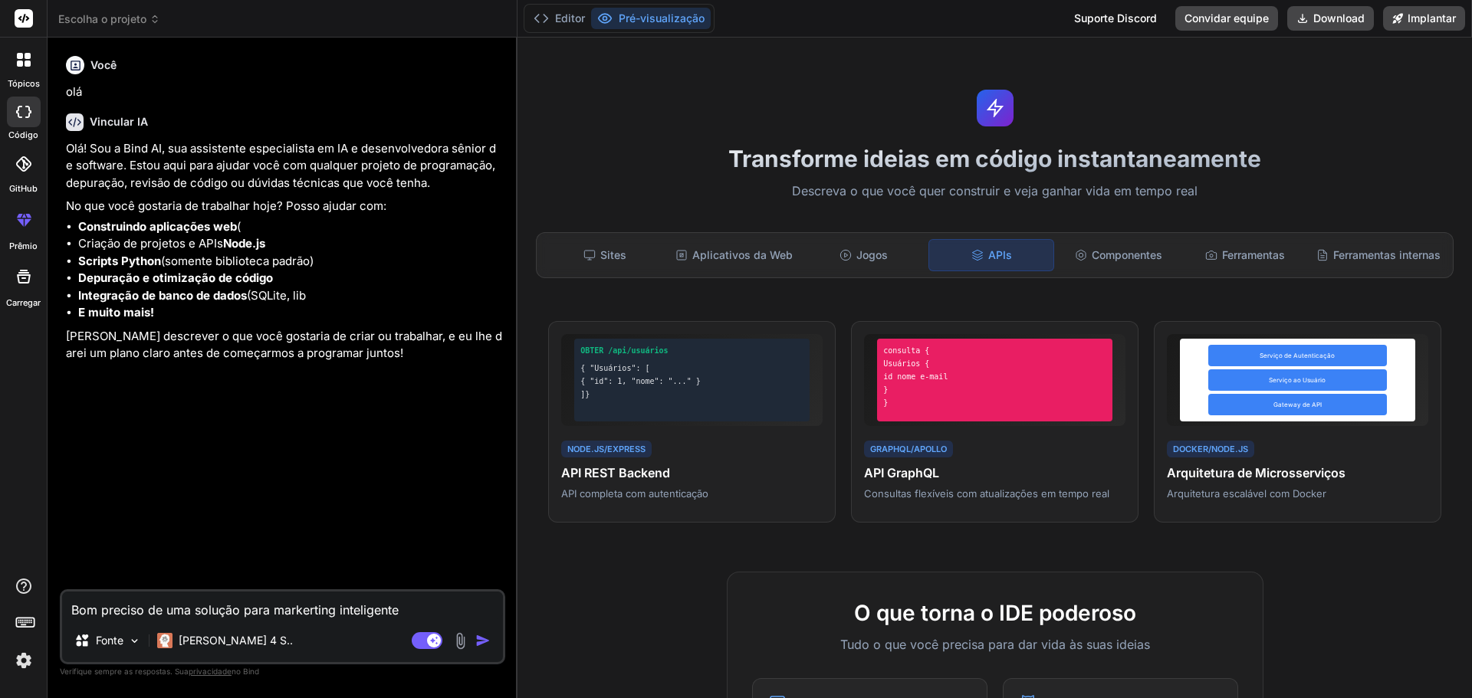
type textarea "Bom preciso de uma solução para markerting inteligente n"
type textarea "x"
type textarea "Bom preciso de uma solução para markerting inteligente no"
type textarea "x"
type textarea "Bom preciso de uma solução para markerting inteligente no"
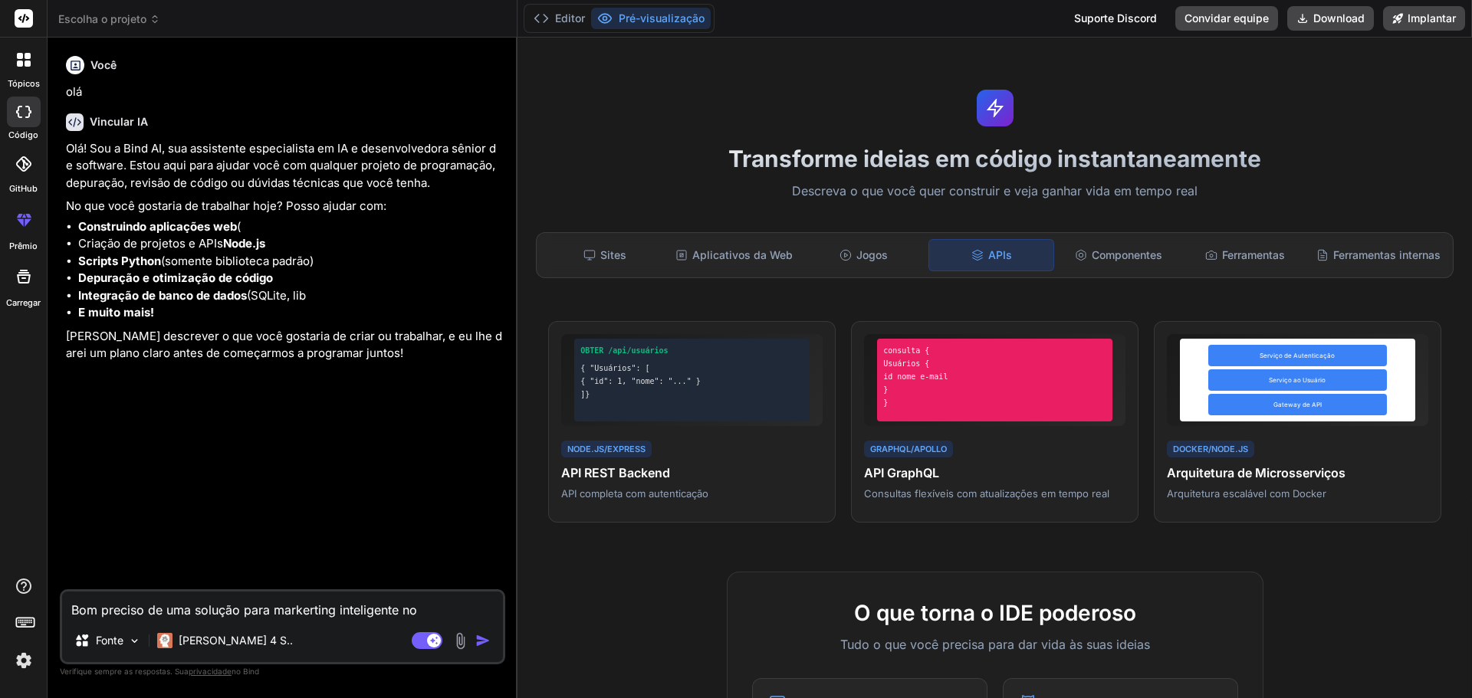
type textarea "x"
type textarea "Bom preciso de uma solução para markerting inteligente no w"
type textarea "x"
type textarea "Bom preciso de uma solução para markerting inteligente no wh"
type textarea "x"
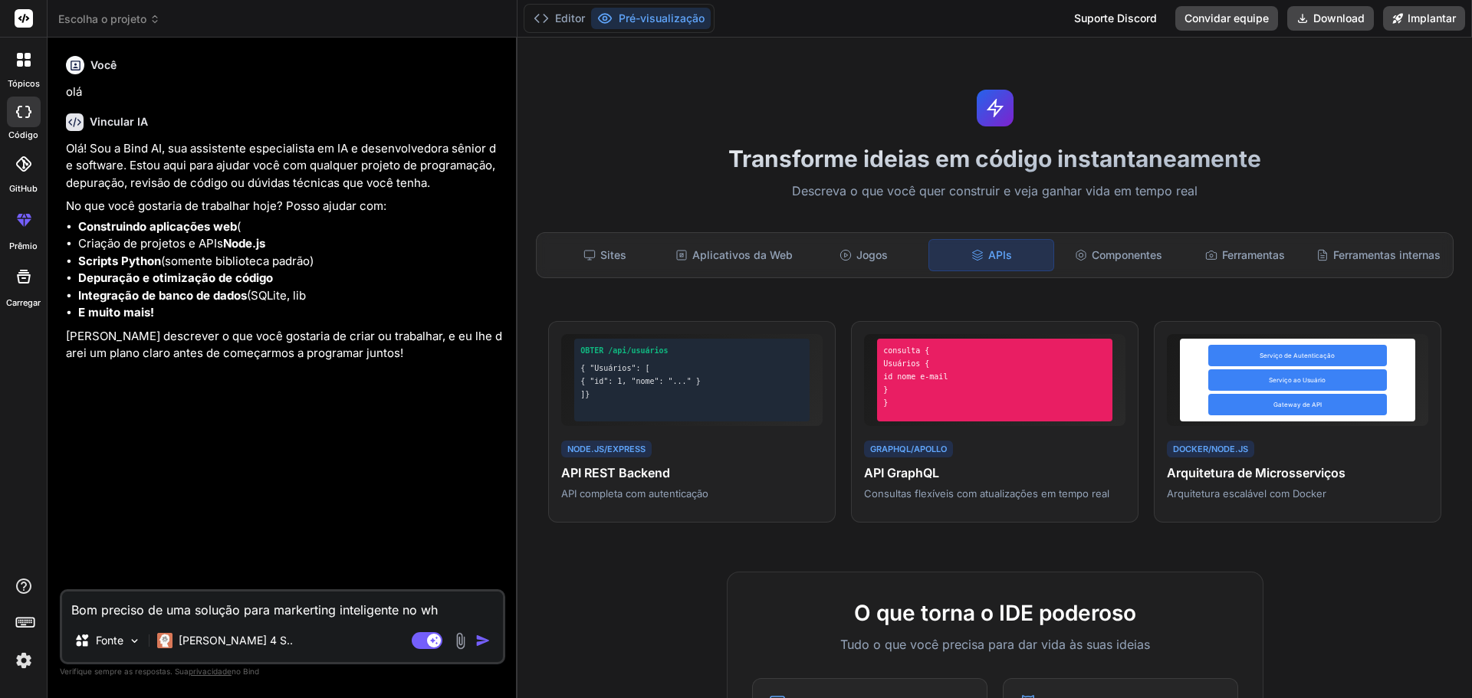
type textarea "Bom preciso de uma solução para markerting inteligente no wha"
type textarea "x"
type textarea "Bom preciso de uma solução para markerting inteligente no what"
type textarea "x"
type textarea "Bom preciso de uma solução para markerting inteligente no whats"
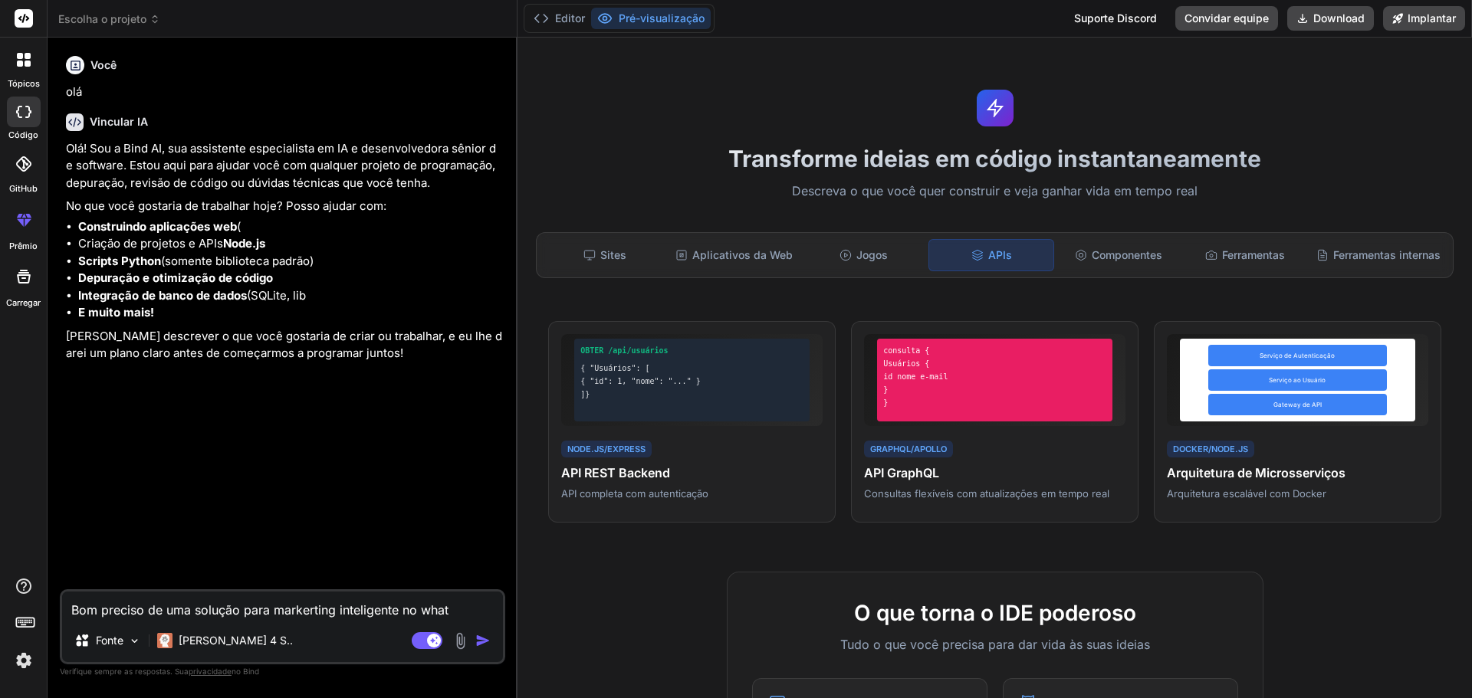
type textarea "x"
type textarea "Bom preciso de uma solução para markerting inteligente no whatsa"
type textarea "x"
type textarea "Bom preciso de uma solução para markerting inteligente no whatsap"
type textarea "x"
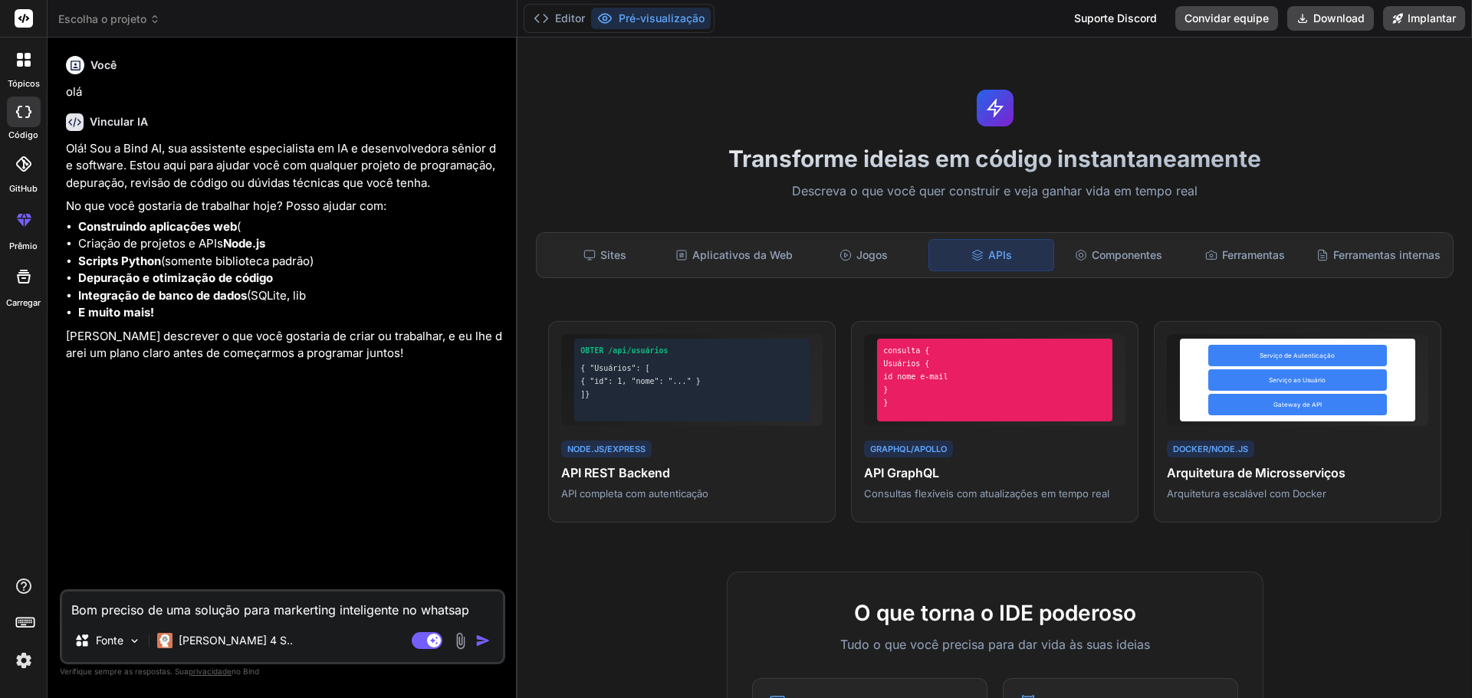
type textarea "Bom preciso de uma solução para markerting inteligente no whatsapp"
type textarea "x"
type textarea "Bom preciso de uma solução para markerting inteligente no whatsapp"
type textarea "x"
type textarea "Bom preciso de uma solução para markerting inteligente no whatsapp"
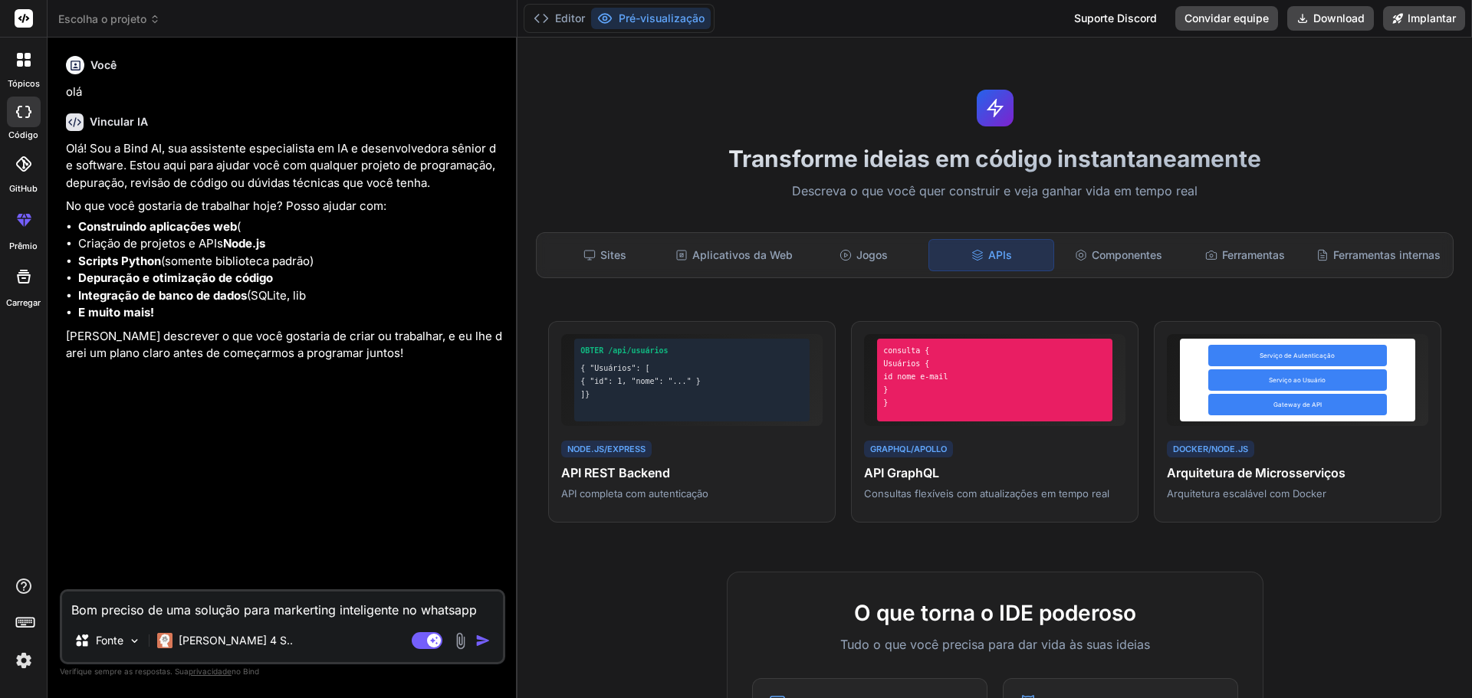
type textarea "x"
type textarea "Bom preciso de uma solução para markerting inteligente no whatsapp,"
type textarea "x"
type textarea "Bom preciso de uma solução para markerting inteligente no whatsapp,"
type textarea "x"
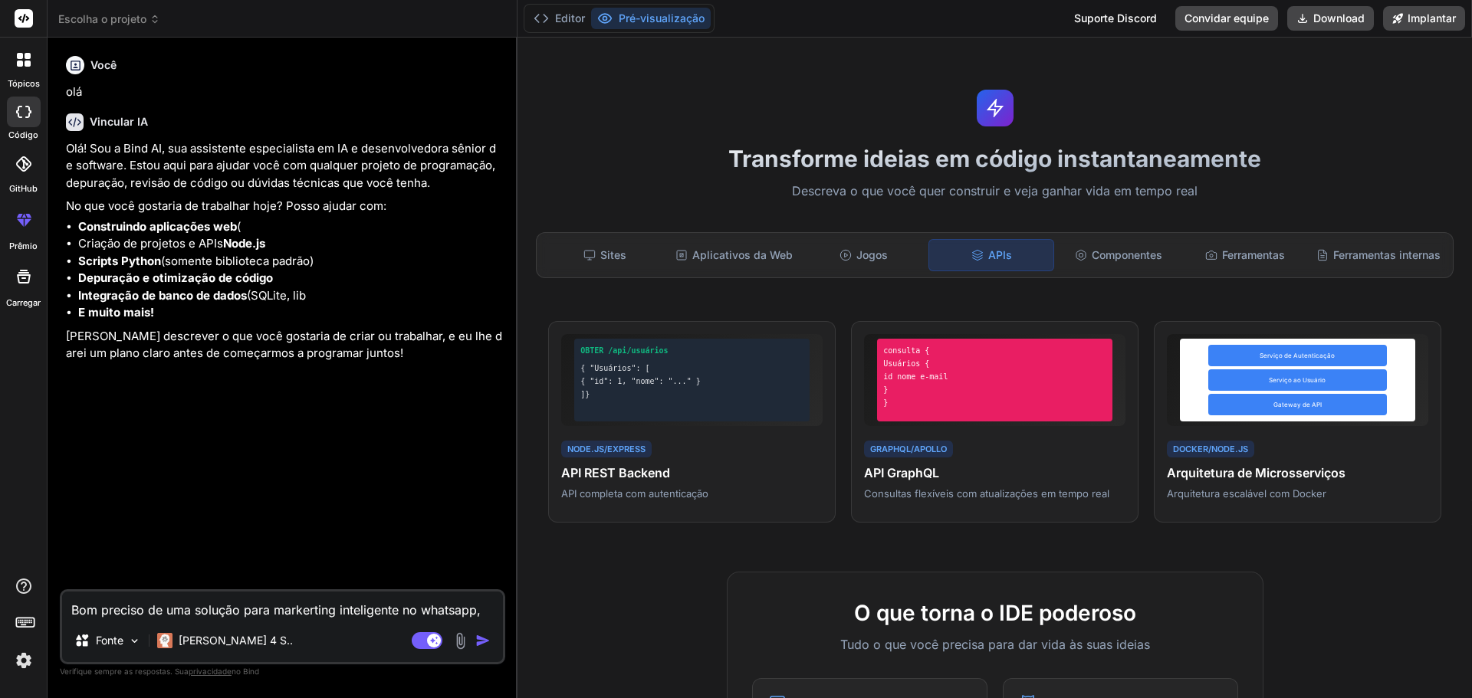
type textarea "Bom preciso de uma solução para markerting inteligente no whatsapp, c"
type textarea "x"
type textarea "Bom preciso de uma solução para markerting inteligente no whatsapp, co"
type textarea "x"
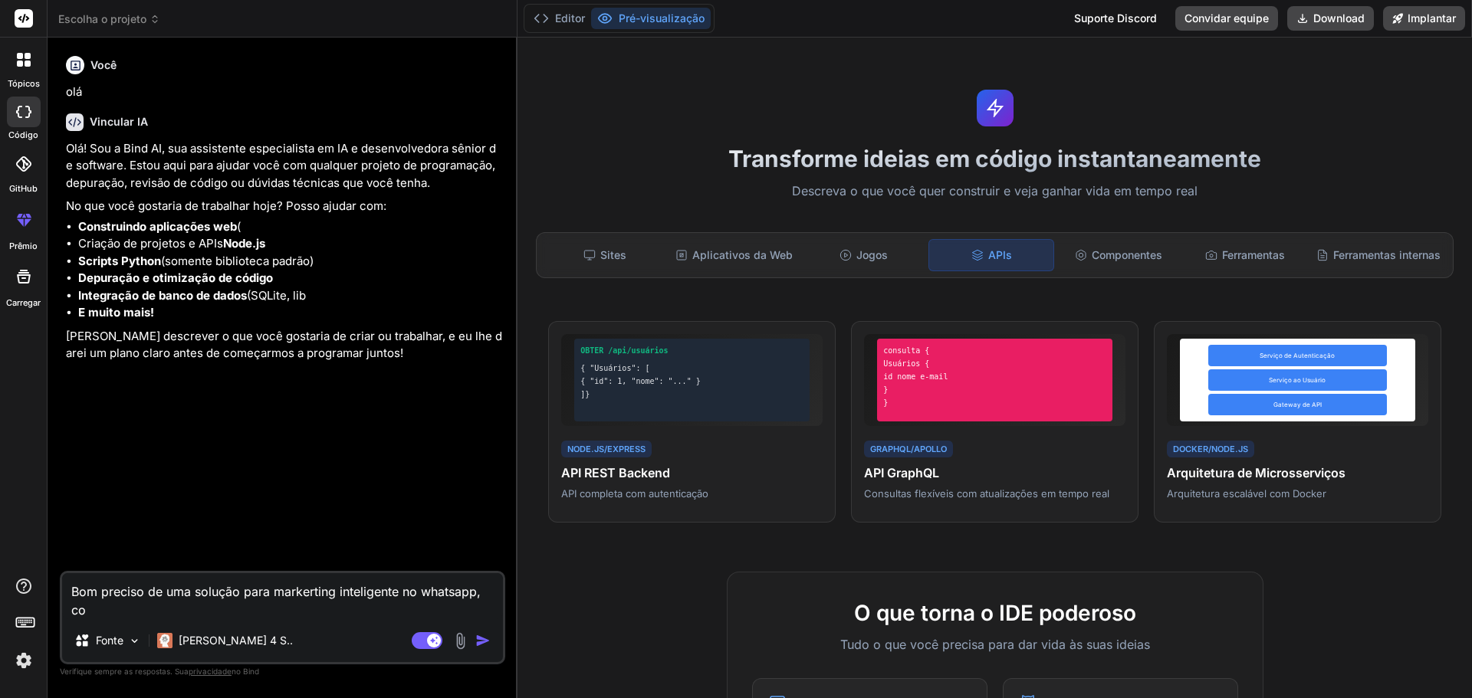
type textarea "Bom preciso de uma solução para markerting inteligente no whatsapp, com"
type textarea "x"
type textarea "Bom preciso de uma solução para markerting inteligente no whatsapp, com"
type textarea "x"
type textarea "Bom preciso de uma solução para markerting inteligente no whatsapp, com g"
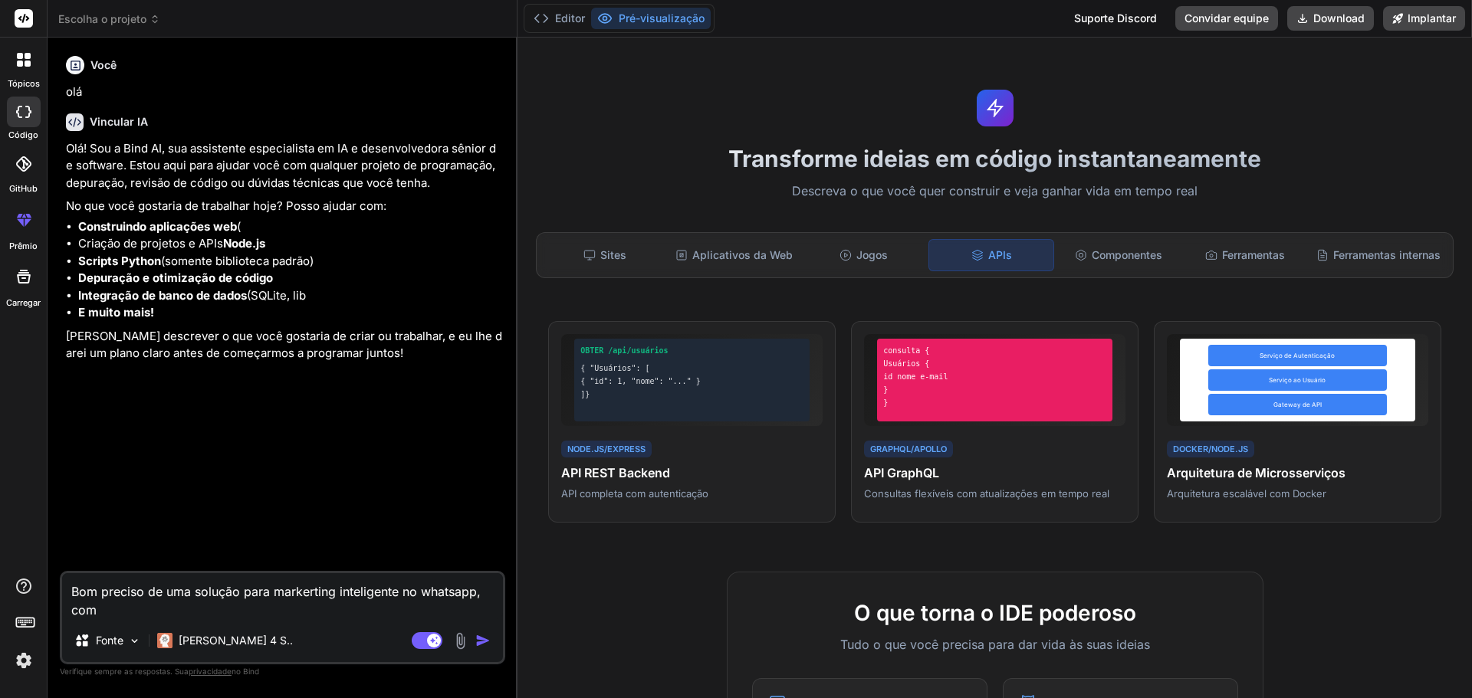
type textarea "x"
type textarea "Bom preciso de uma solução para markerting inteligente no whatsapp, com gr"
type textarea "x"
type textarea "Bom preciso de uma solução para markerting inteligente no whatsapp, com gru"
type textarea "x"
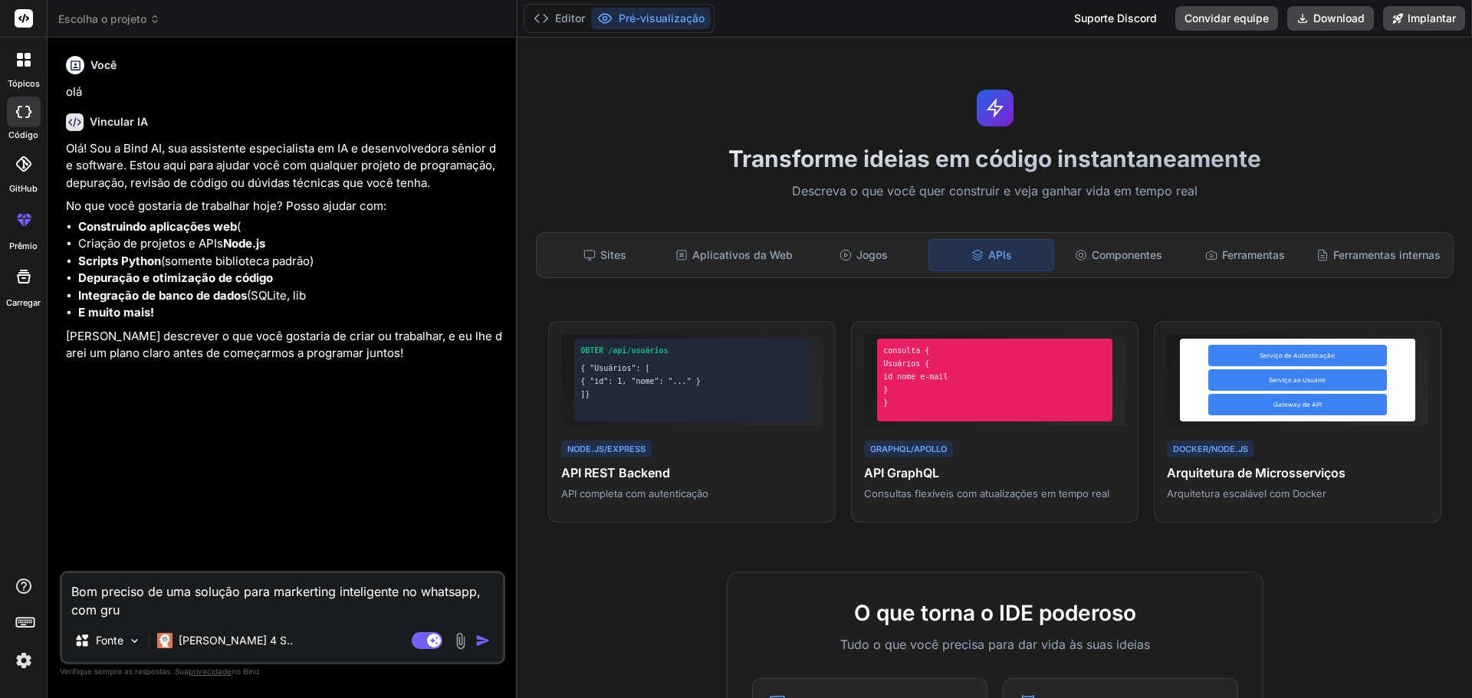
type textarea "Bom preciso de uma solução para markerting inteligente no whatsapp, com grup"
type textarea "x"
type textarea "Bom preciso de uma solução para markerting inteligente no whatsapp, com grupo"
type textarea "x"
type textarea "Bom preciso de uma solução para markerting inteligente no whatsapp, com grupos"
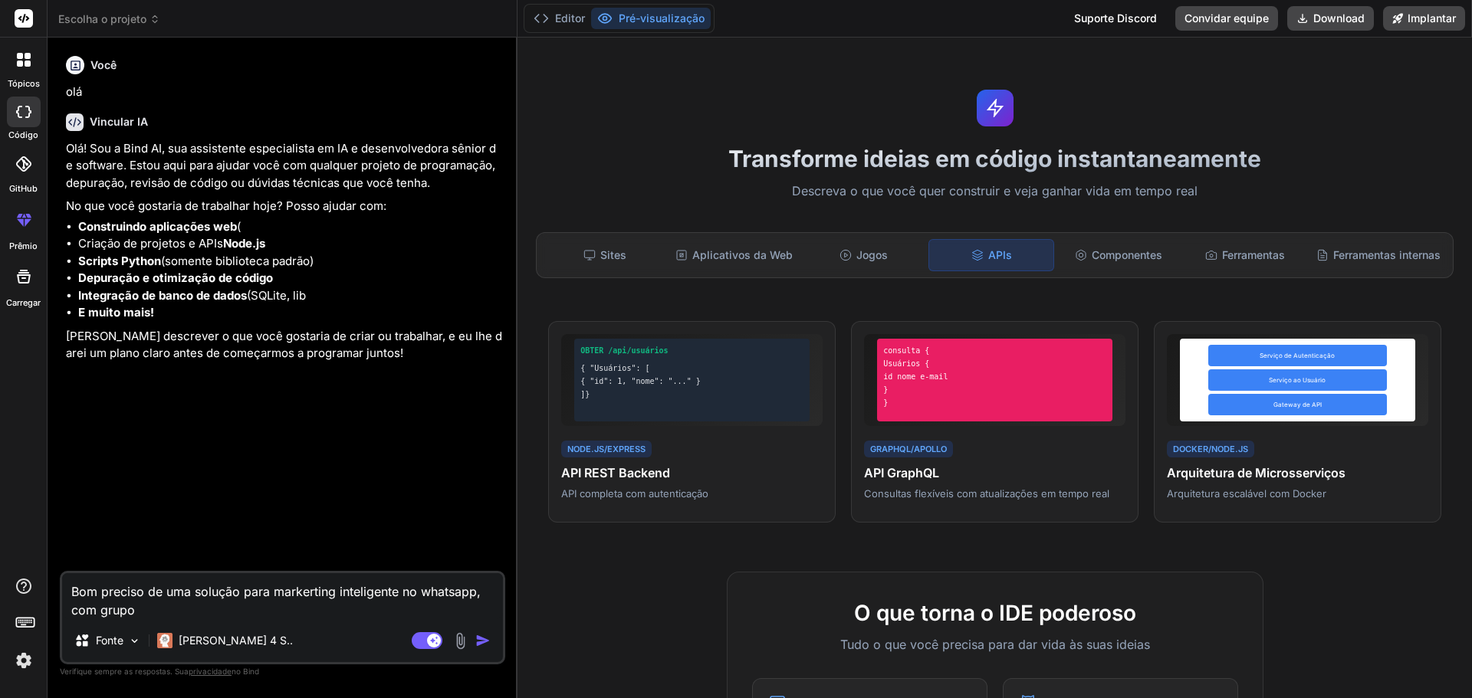
type textarea "x"
type textarea "Bom preciso de uma solução para markerting inteligente no whatsapp, com grupos,"
type textarea "x"
type textarea "Bom preciso de uma solução para markerting inteligente no whatsapp, com grupos,"
type textarea "x"
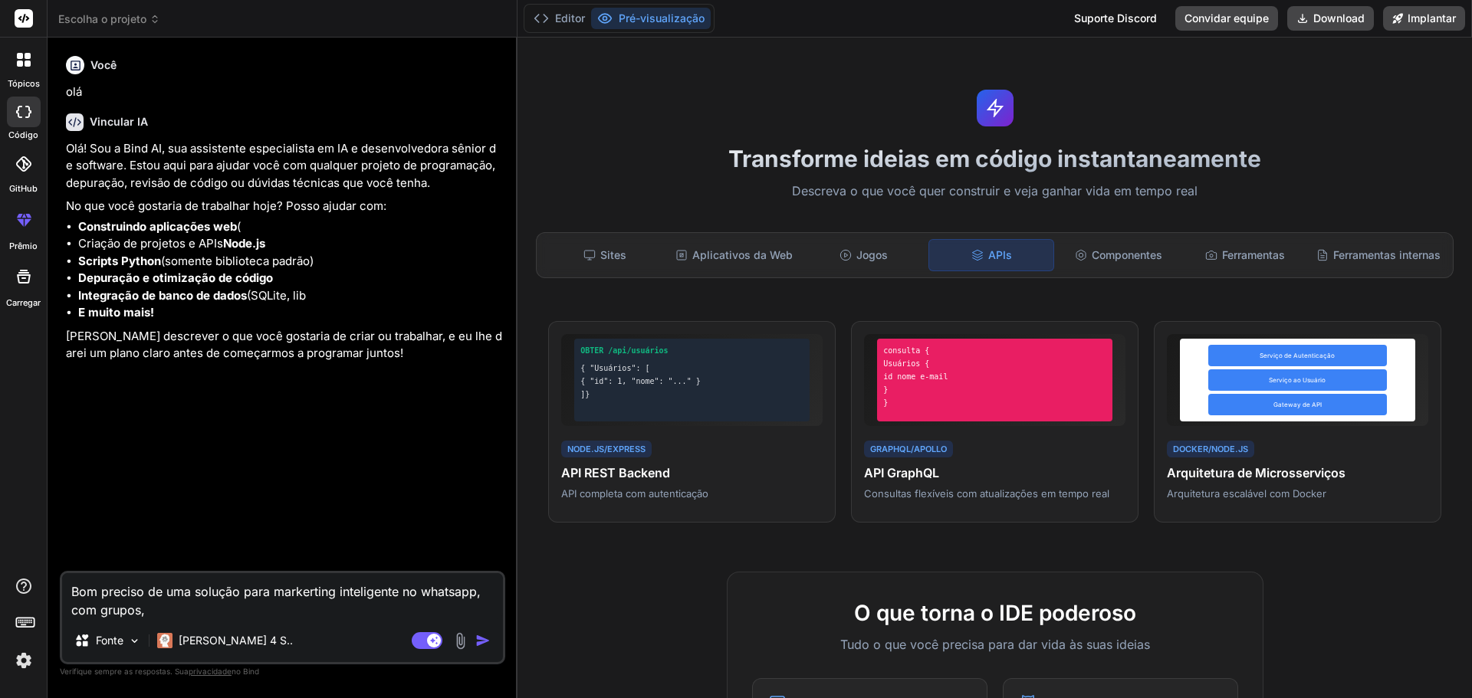
type textarea "Bom preciso de uma solução para markerting inteligente no whatsapp, com grupos,…"
type textarea "x"
type textarea "Bom preciso de uma solução para markerting inteligente no whatsapp, com grupos,…"
type textarea "x"
type textarea "Bom preciso de uma solução para markerting inteligente no whatsapp, com grupos,…"
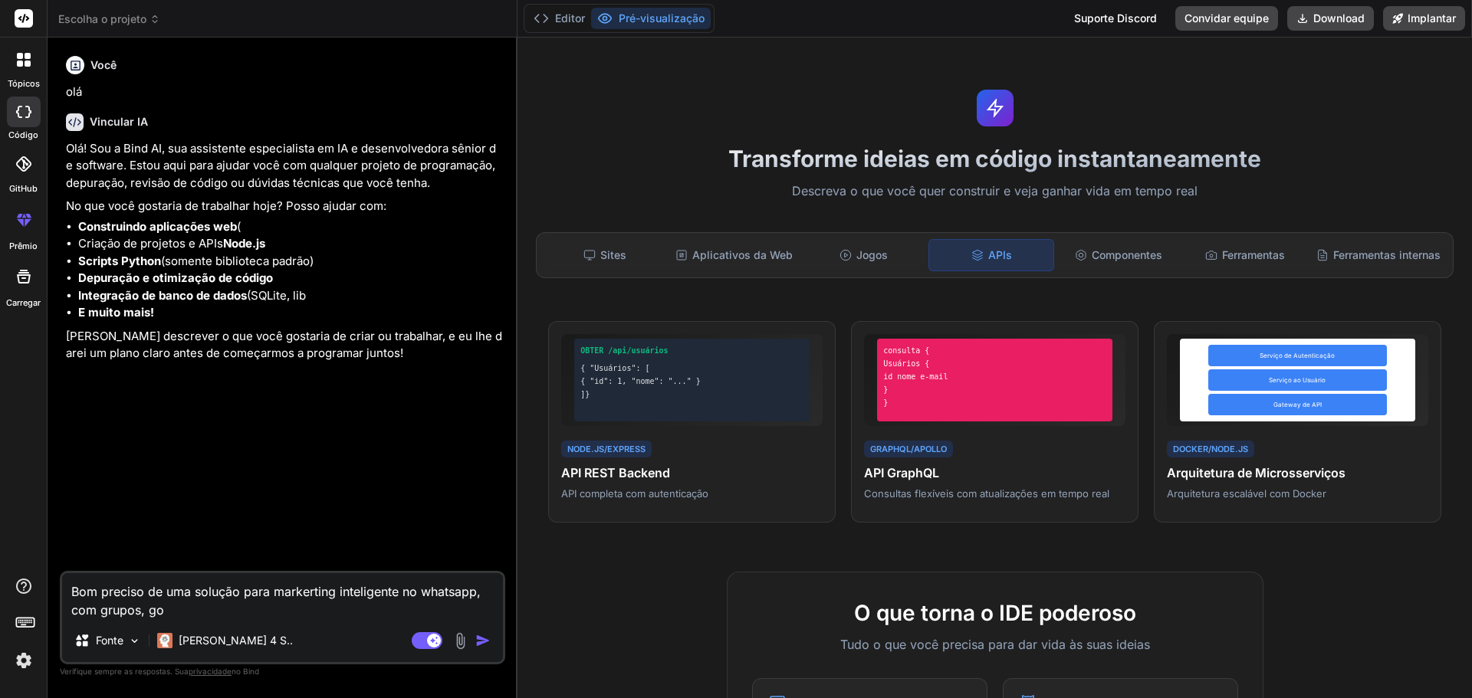
type textarea "x"
type textarea "Bom preciso de uma solução para markerting inteligente no whatsapp, com grupos,…"
type textarea "x"
type textarea "Bom preciso de uma solução para markerting inteligente no whatsapp, com grupos,…"
type textarea "x"
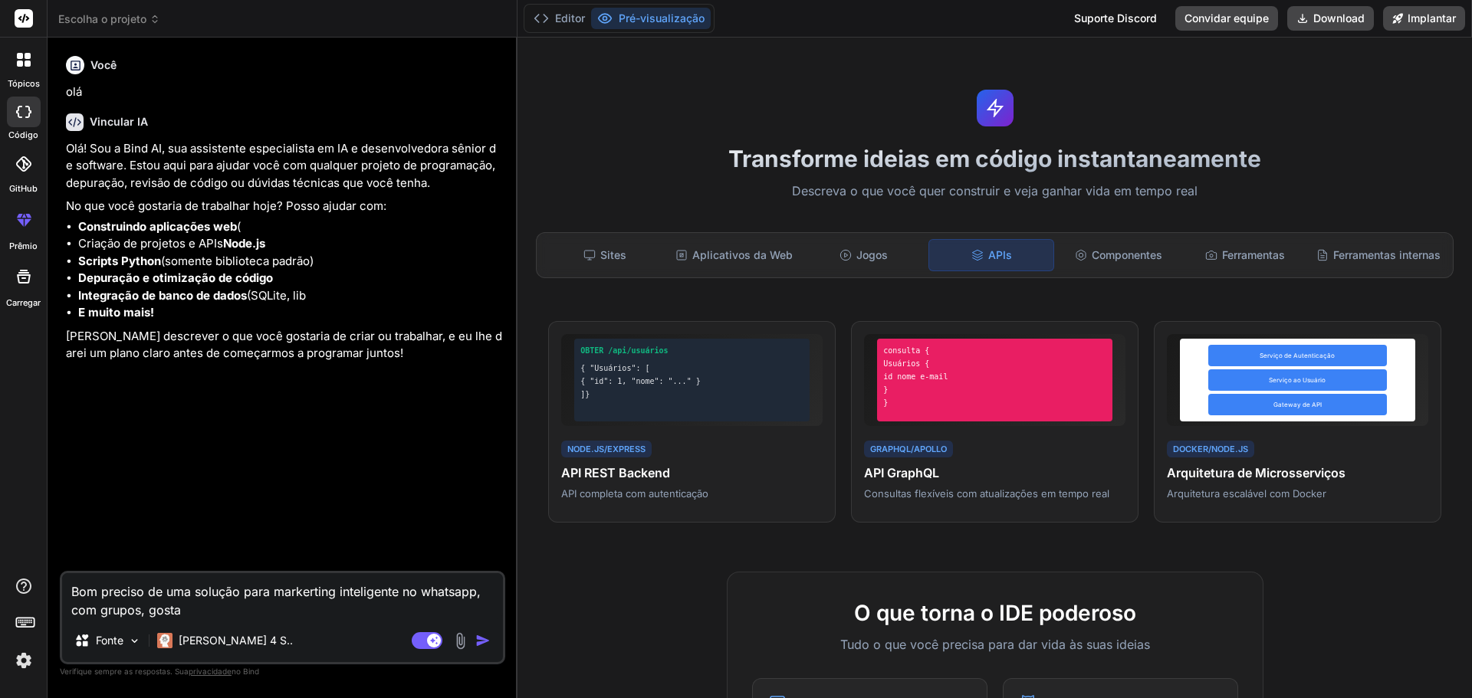
type textarea "Bom preciso de uma solução para markerting inteligente no whatsapp, com grupos,…"
type textarea "x"
type textarea "Bom preciso de uma solução para markerting inteligente no whatsapp, com grupos,…"
type textarea "x"
type textarea "Bom preciso de uma solução para markerting inteligente no whatsapp, com grupos,…"
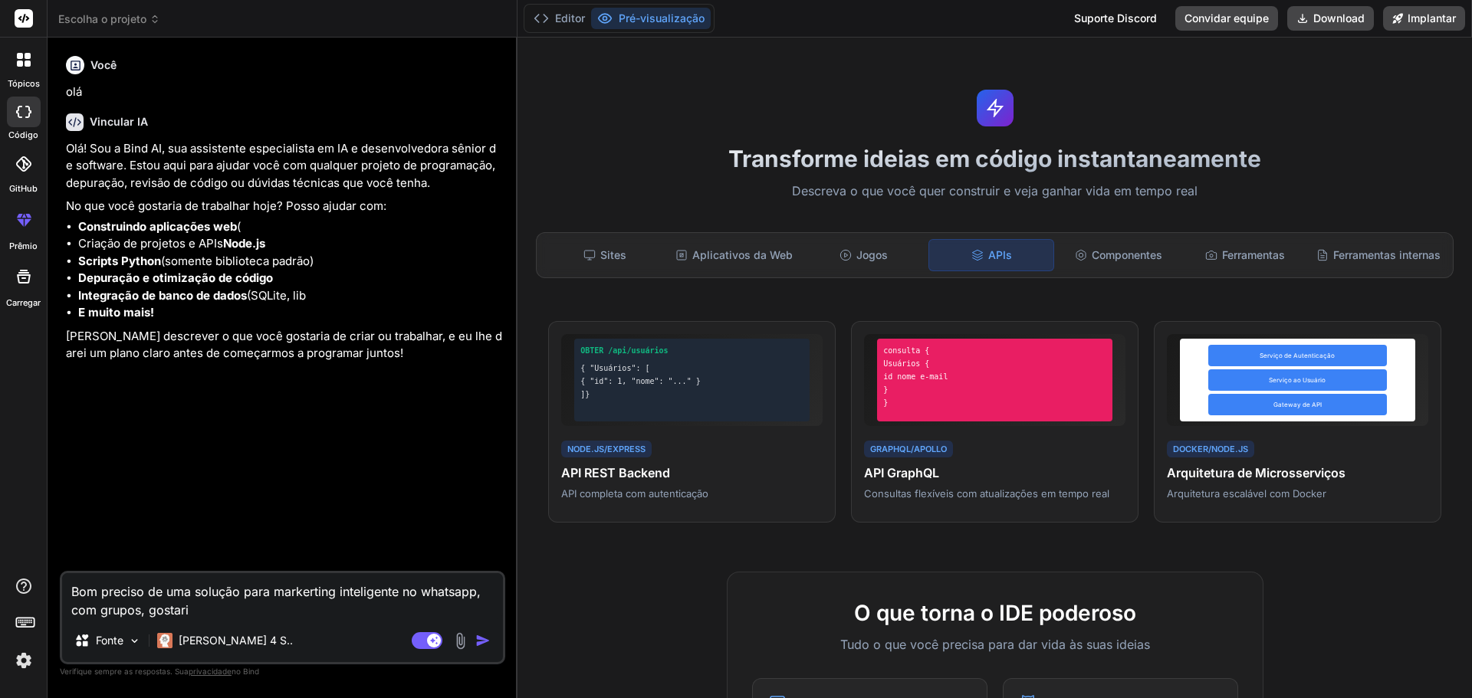
type textarea "x"
type textarea "Bom preciso de uma solução para markerting inteligente no whatsapp, com grupos,…"
type textarea "x"
type textarea "Bom preciso de uma solução para markerting inteligente no whatsapp, com grupos,…"
type textarea "x"
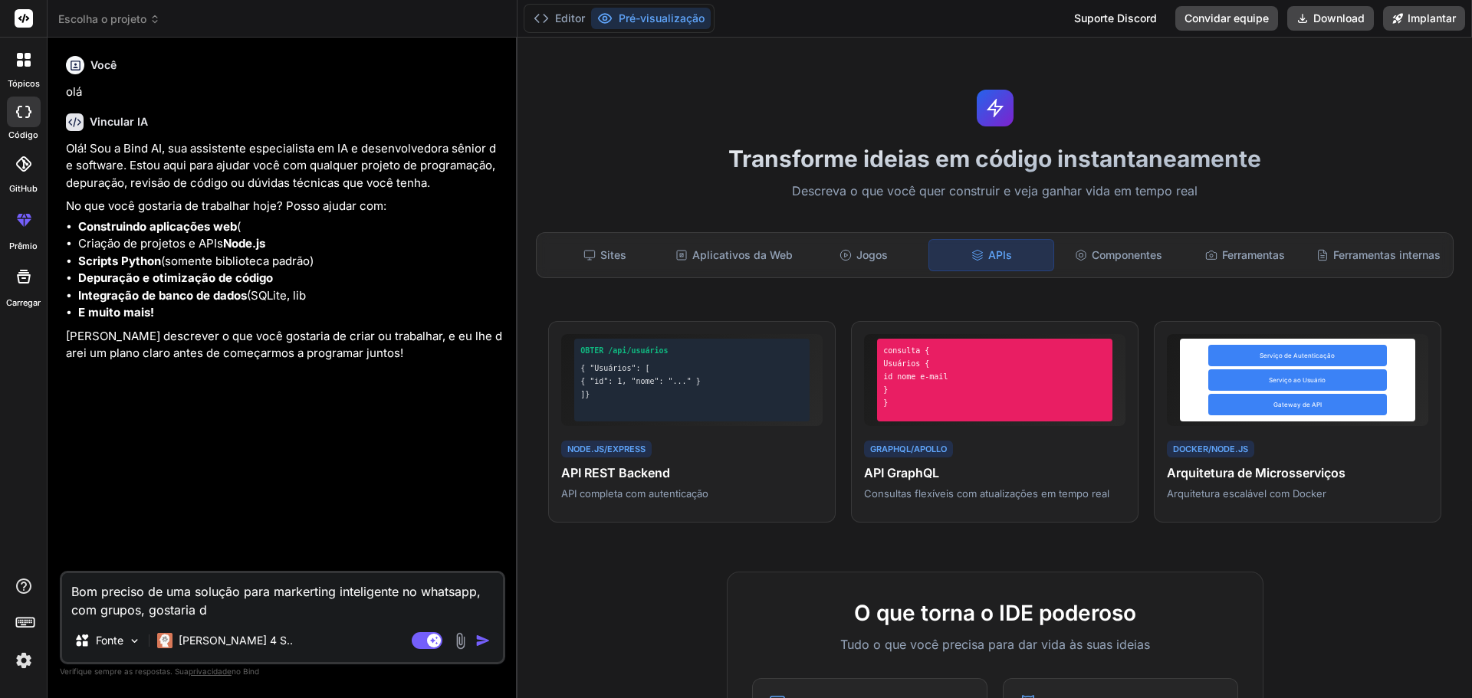
type textarea "Bom preciso de uma solução para markerting inteligente no whatsapp, com grupos,…"
type textarea "x"
type textarea "Bom preciso de uma solução para markerting inteligente no whatsapp, com grupos,…"
type textarea "x"
type textarea "Bom preciso de uma solução para markerting inteligente no whatsapp, com grupos,…"
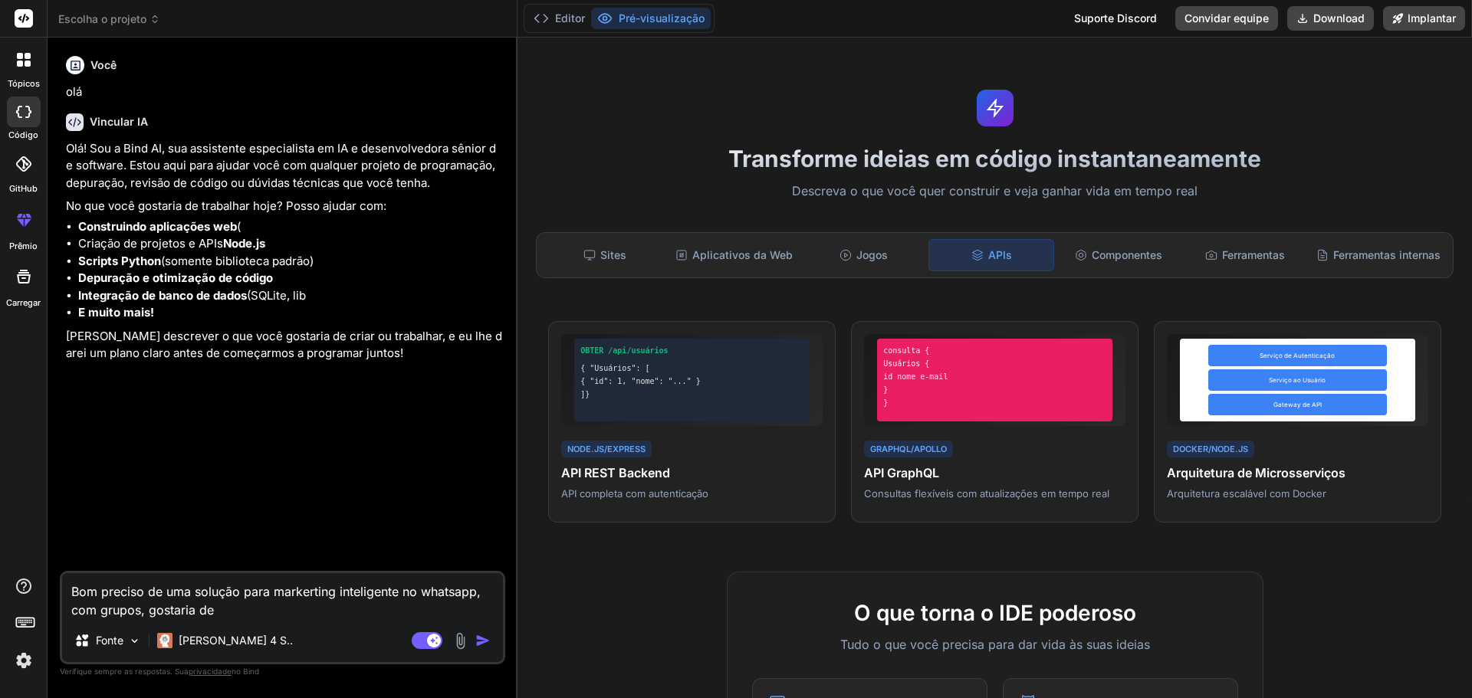
type textarea "x"
type textarea "Bom preciso de uma solução para markerting inteligente no whatsapp, com grupos,…"
type textarea "x"
type textarea "Bom preciso de uma solução para markerting inteligente no whatsapp, com grupos,…"
type textarea "x"
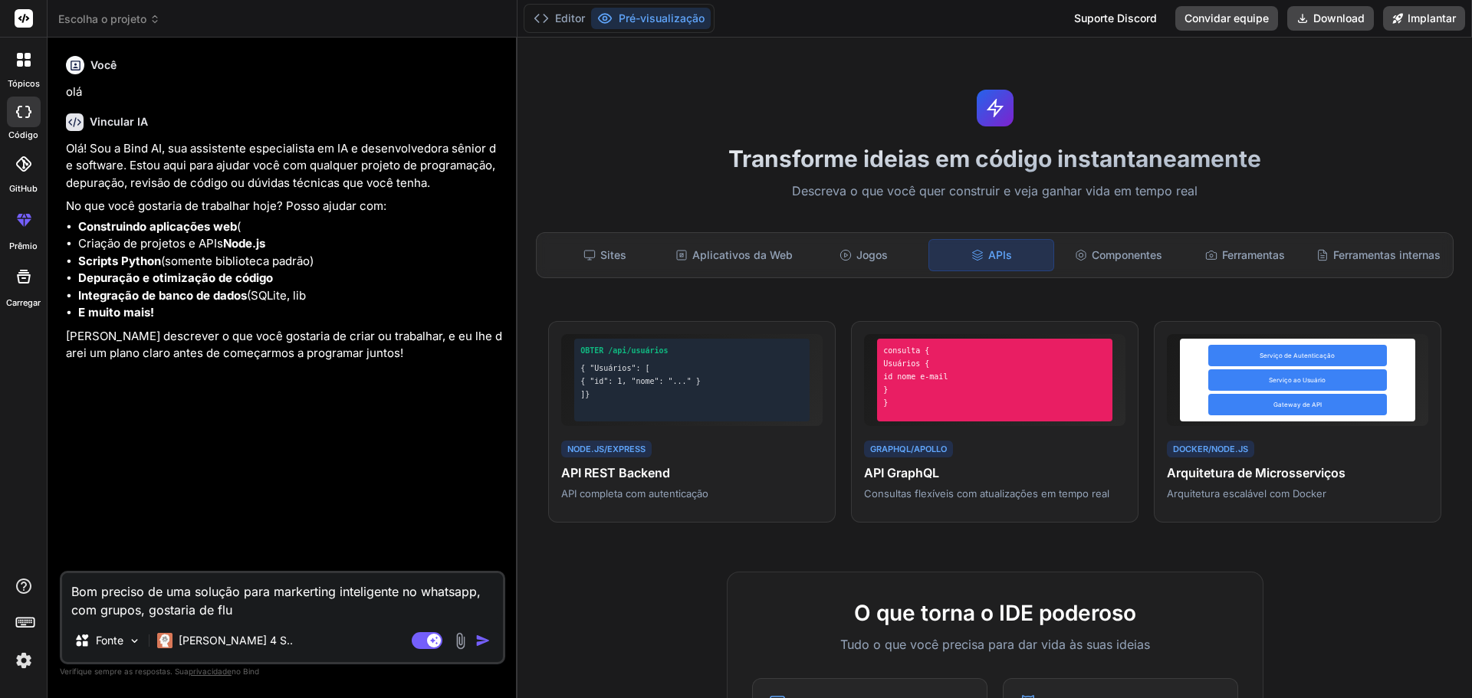
type textarea "Bom preciso de uma solução para markerting inteligente no whatsapp, com grupos,…"
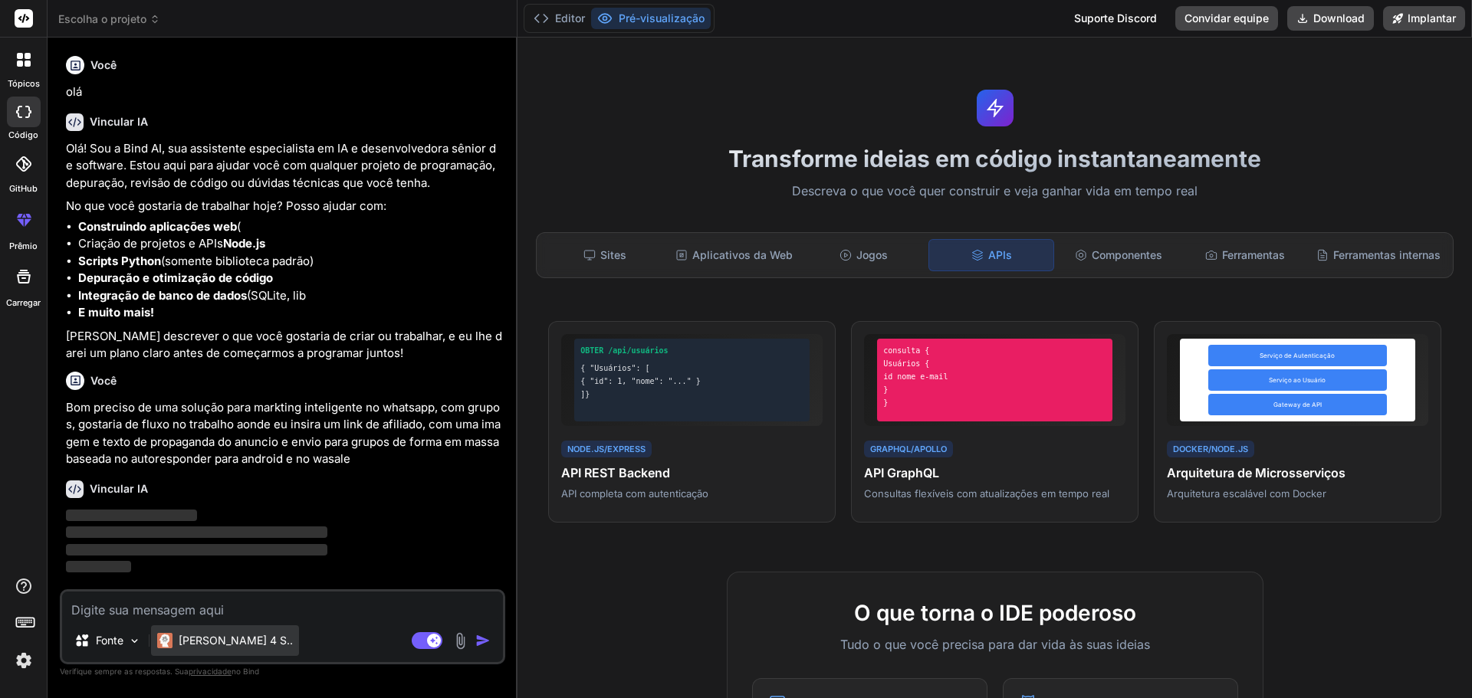
click at [214, 646] on font "[PERSON_NAME] 4 S.." at bounding box center [236, 640] width 114 height 13
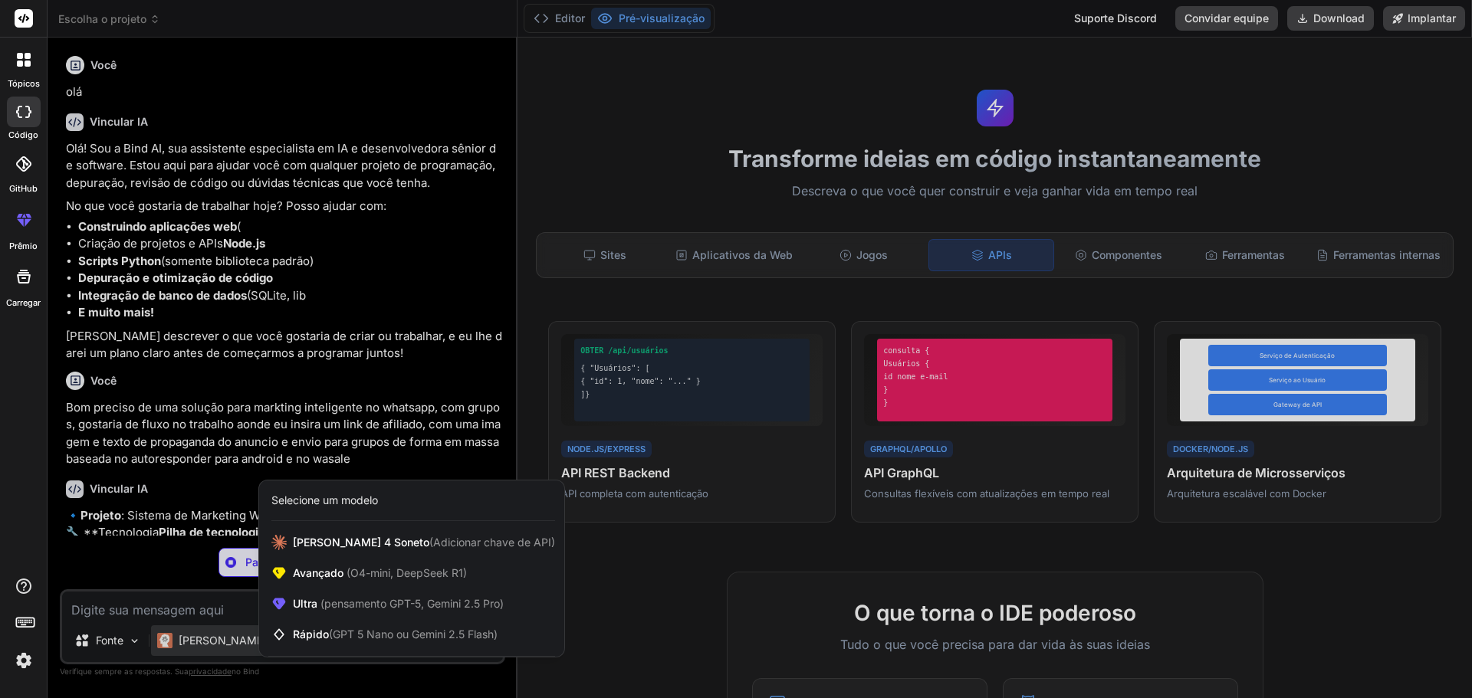
click at [214, 646] on div at bounding box center [736, 349] width 1472 height 698
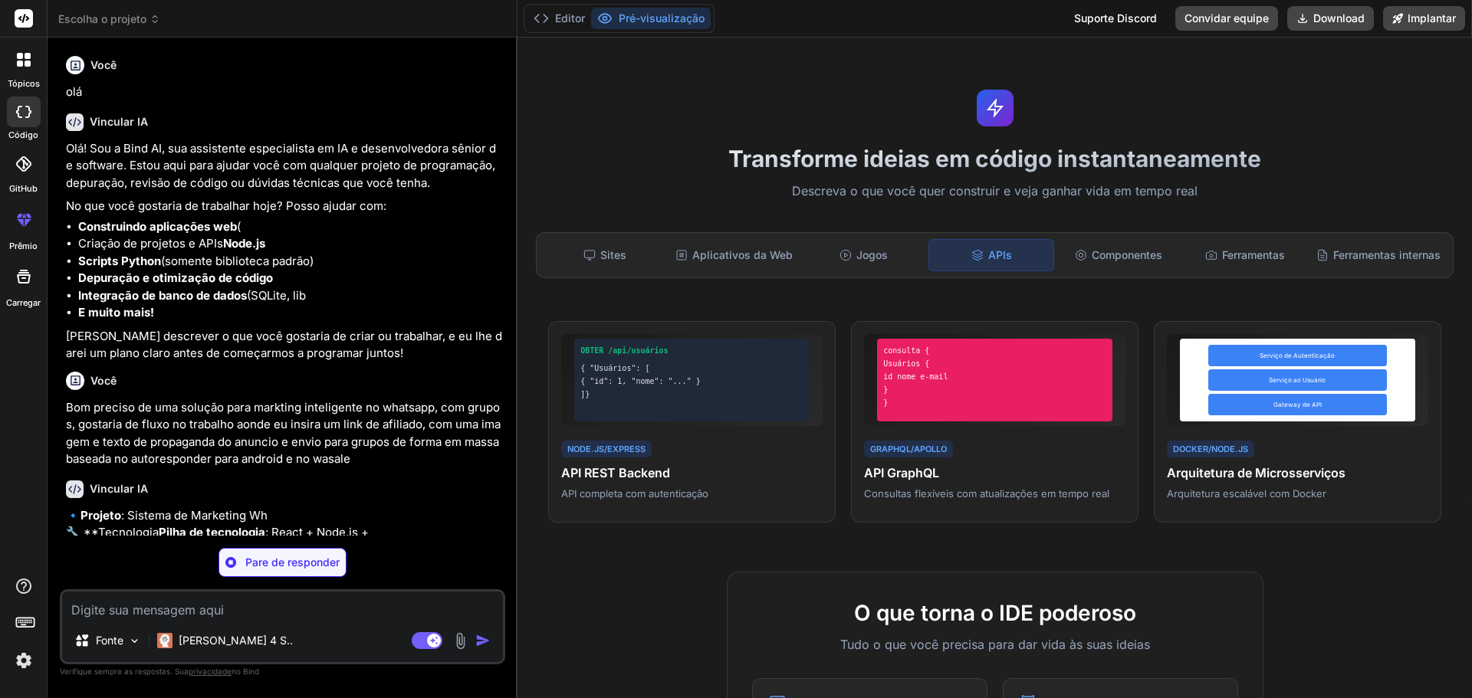
scroll to position [9, 0]
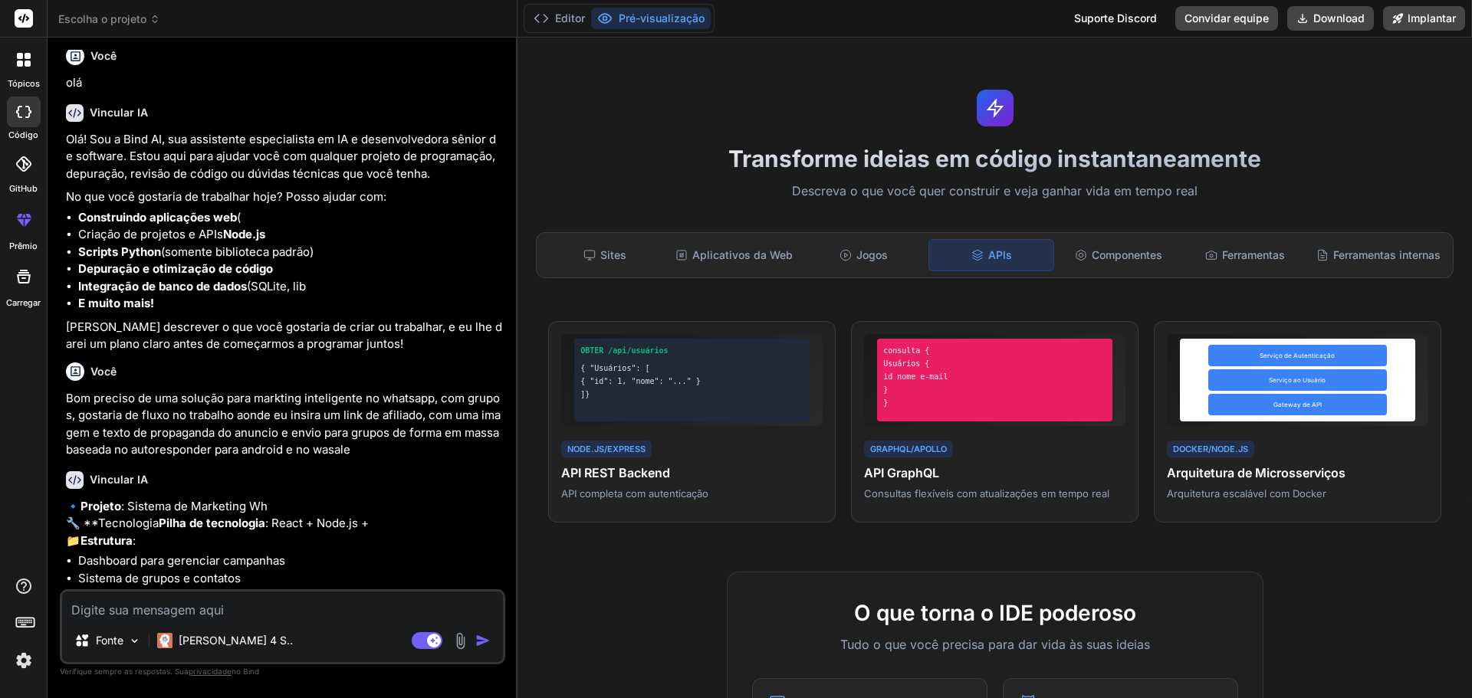
drag, startPoint x: 225, startPoint y: 519, endPoint x: 378, endPoint y: 534, distance: 154.0
click at [378, 534] on p "🔹 Projeto : Sistema de Marketing Wh 🔧 **Tecnologia Pilha de tecnologia : React …" at bounding box center [284, 524] width 436 height 52
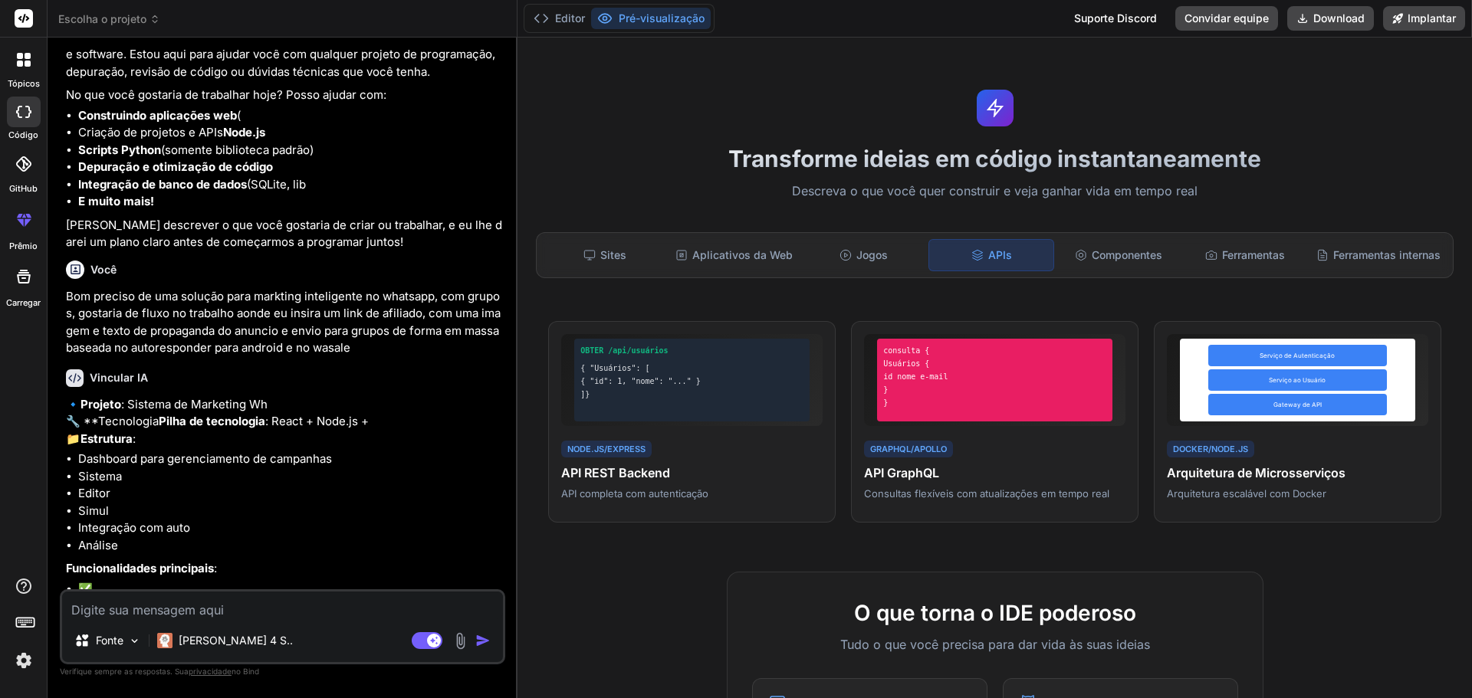
scroll to position [325, 0]
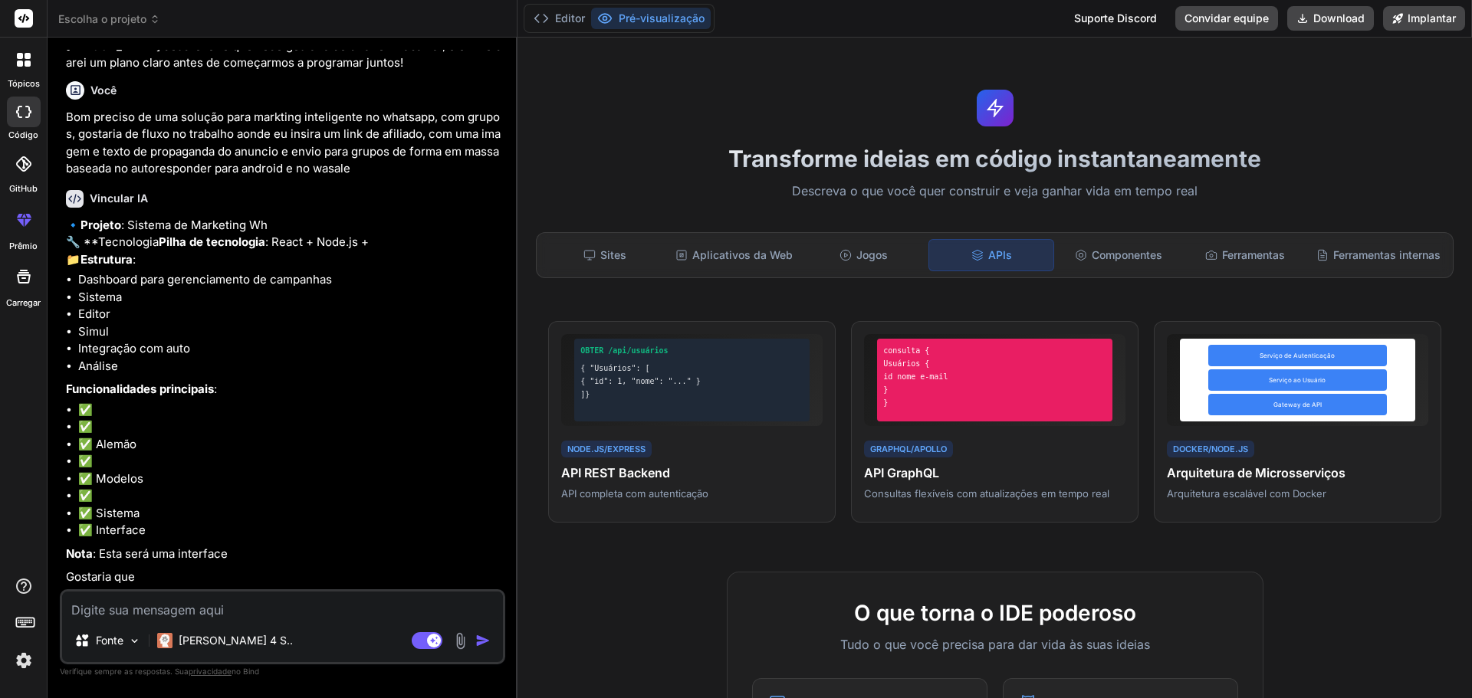
click at [288, 549] on p "Nota : Esta será uma interface" at bounding box center [284, 555] width 436 height 18
drag, startPoint x: 226, startPoint y: 409, endPoint x: 174, endPoint y: 363, distance: 69.5
click at [161, 349] on div "🔹 Projeto : Sistema de Marketing Wh 🔧 **Tecnologia Pilha de tecnologia : React …" at bounding box center [284, 402] width 436 height 370
click at [215, 600] on textarea at bounding box center [282, 606] width 441 height 28
drag, startPoint x: 137, startPoint y: 577, endPoint x: 121, endPoint y: 564, distance: 20.7
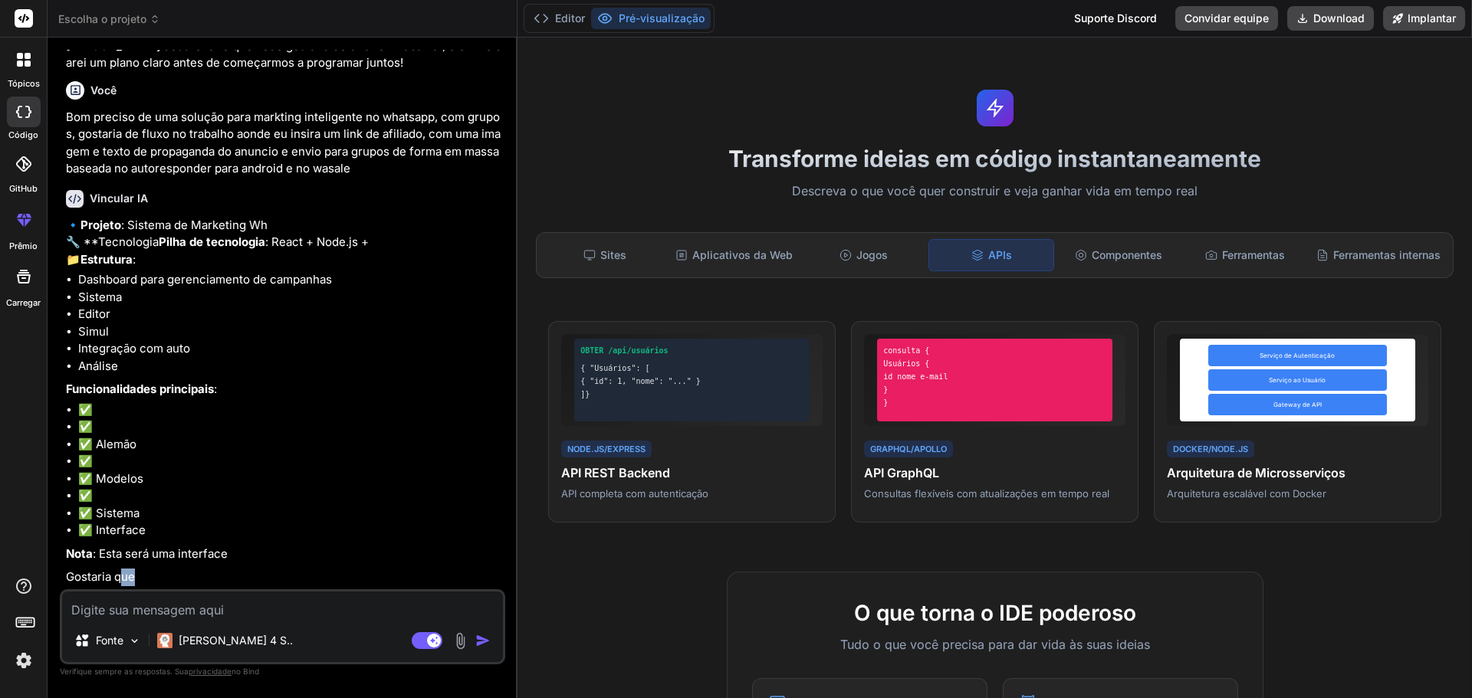
click at [121, 564] on div "🔹 Projeto : Sistema de Marketing Wh 🔧 **Tecnologia Pilha de tecnologia : React …" at bounding box center [284, 402] width 436 height 370
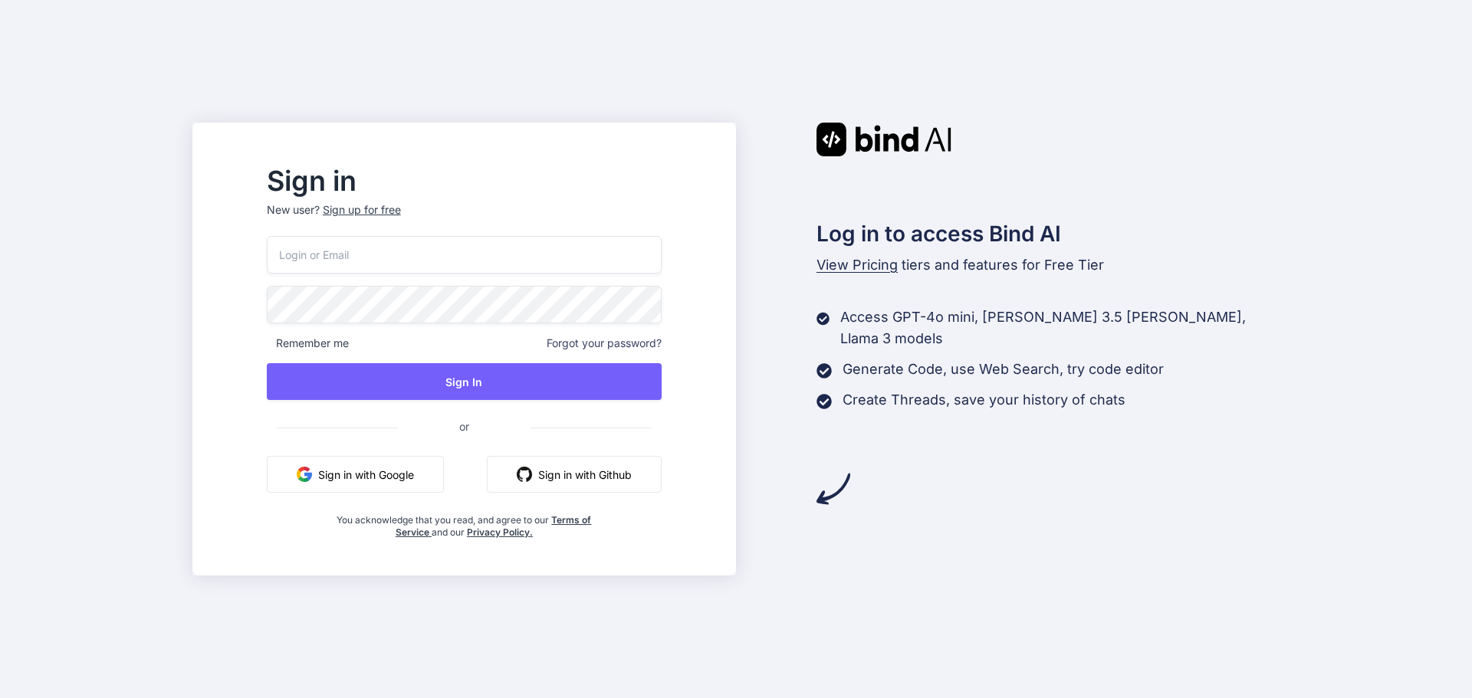
click at [419, 473] on button "Sign in with Google" at bounding box center [355, 474] width 177 height 37
click at [444, 481] on button "Sign in with Google" at bounding box center [355, 474] width 177 height 37
